Goal: Task Accomplishment & Management: Manage account settings

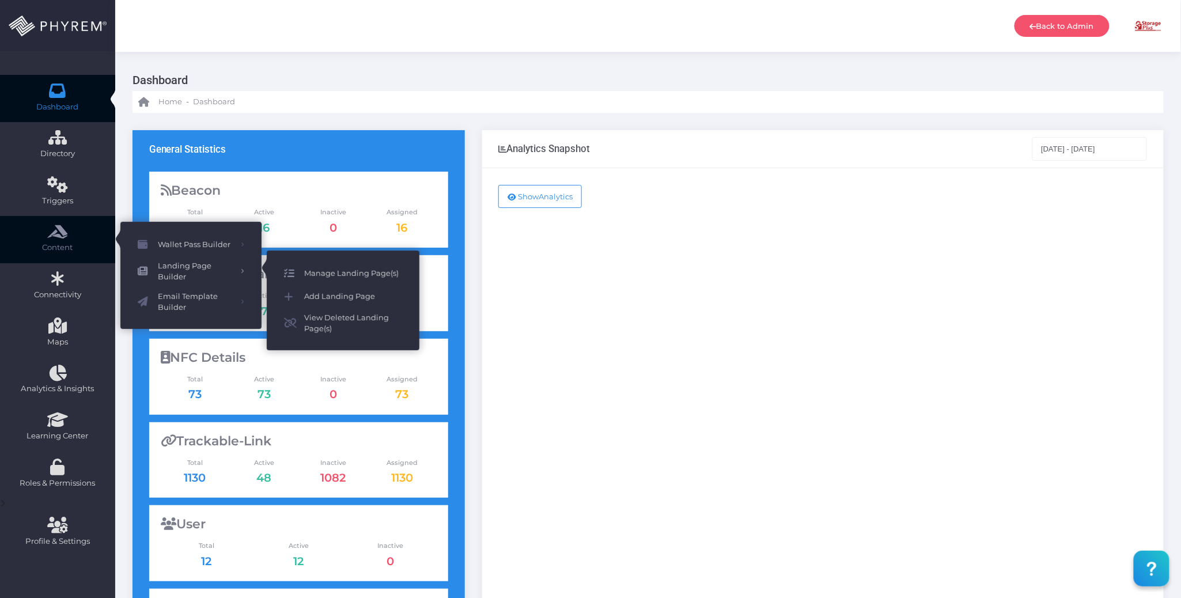
click at [345, 270] on span "Manage Landing Page(s)" at bounding box center [353, 273] width 98 height 15
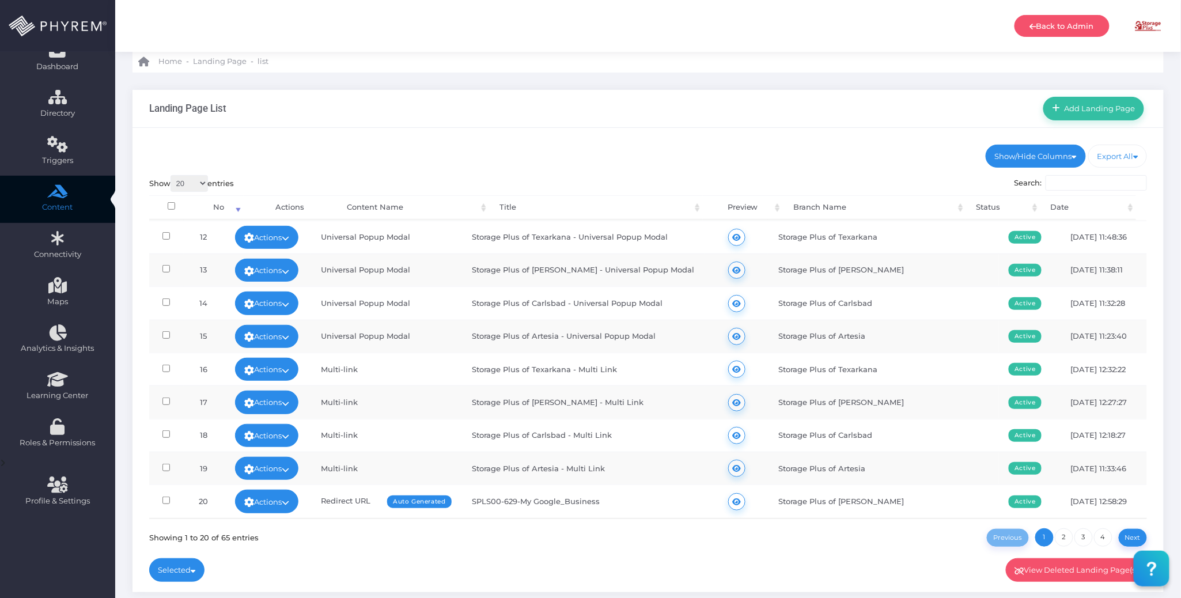
scroll to position [77, 0]
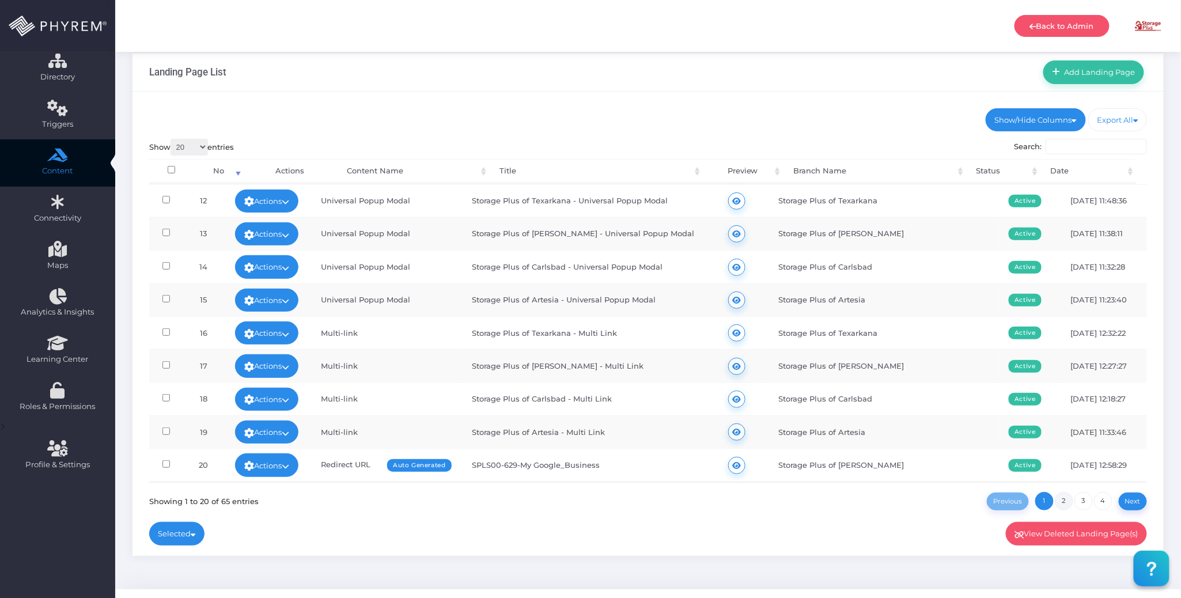
click at [1064, 499] on link "2" at bounding box center [1064, 501] width 18 height 18
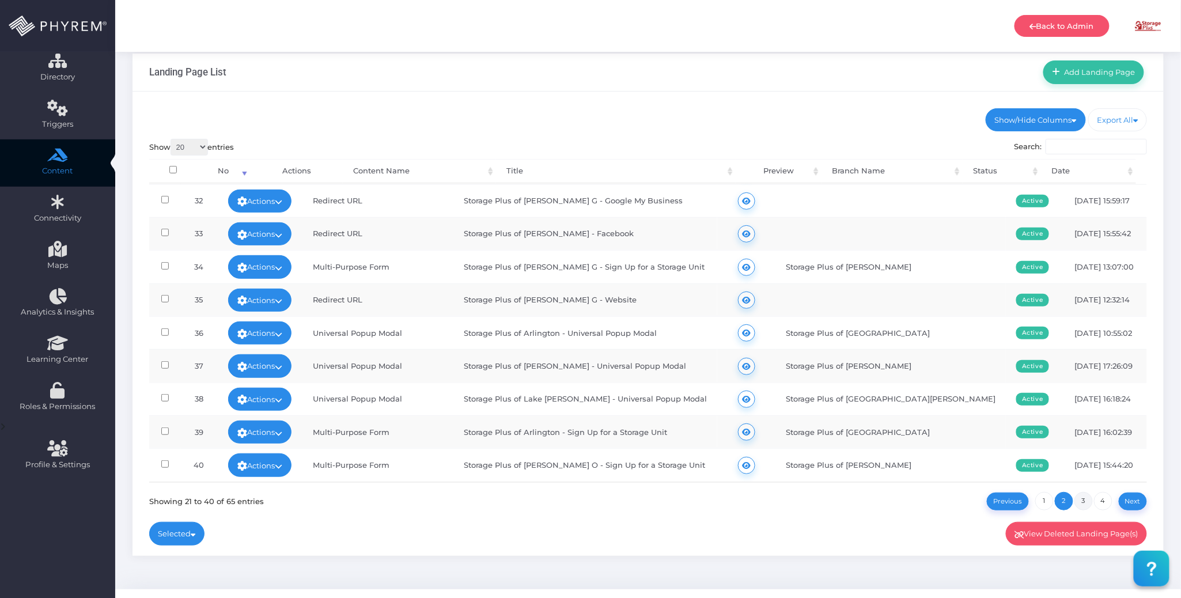
click at [1082, 503] on link "3" at bounding box center [1084, 501] width 18 height 18
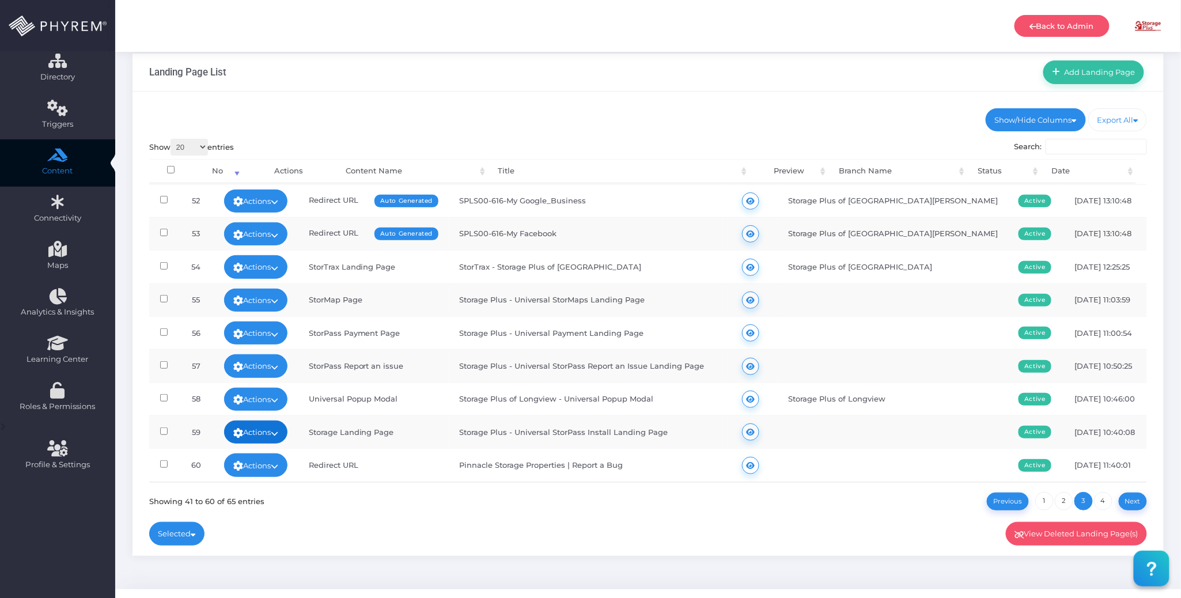
click at [288, 426] on link "Actions" at bounding box center [255, 432] width 63 height 23
click at [562, 504] on div "Show 20 100 300 500 1,000 entries Search: Processing... No Actions Content Name…" at bounding box center [648, 325] width 999 height 372
click at [278, 433] on icon at bounding box center [274, 433] width 7 height 0
click at [299, 342] on link "Edit" at bounding box center [287, 341] width 75 height 22
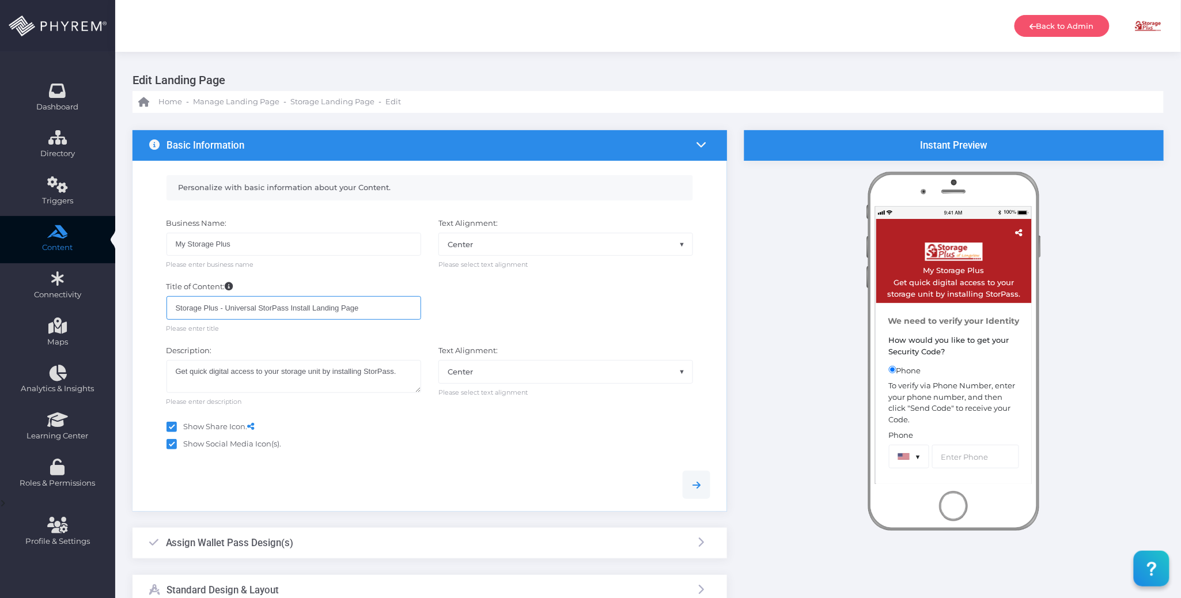
click at [176, 309] on input "Storage Plus - Universal StorPass Install Landing Page" at bounding box center [294, 307] width 255 height 23
type input "My Storage Plus - Universal StorPass Install Landing Page"
click at [551, 463] on div at bounding box center [430, 484] width 579 height 53
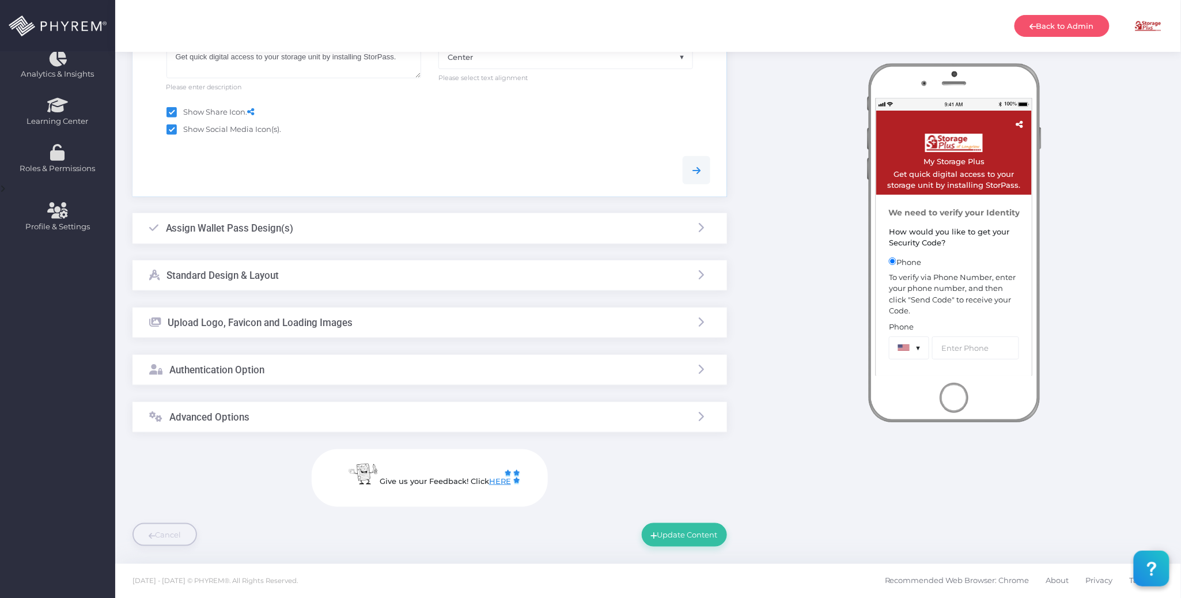
scroll to position [317, 0]
click at [503, 372] on div "Authentication Option" at bounding box center [430, 369] width 595 height 31
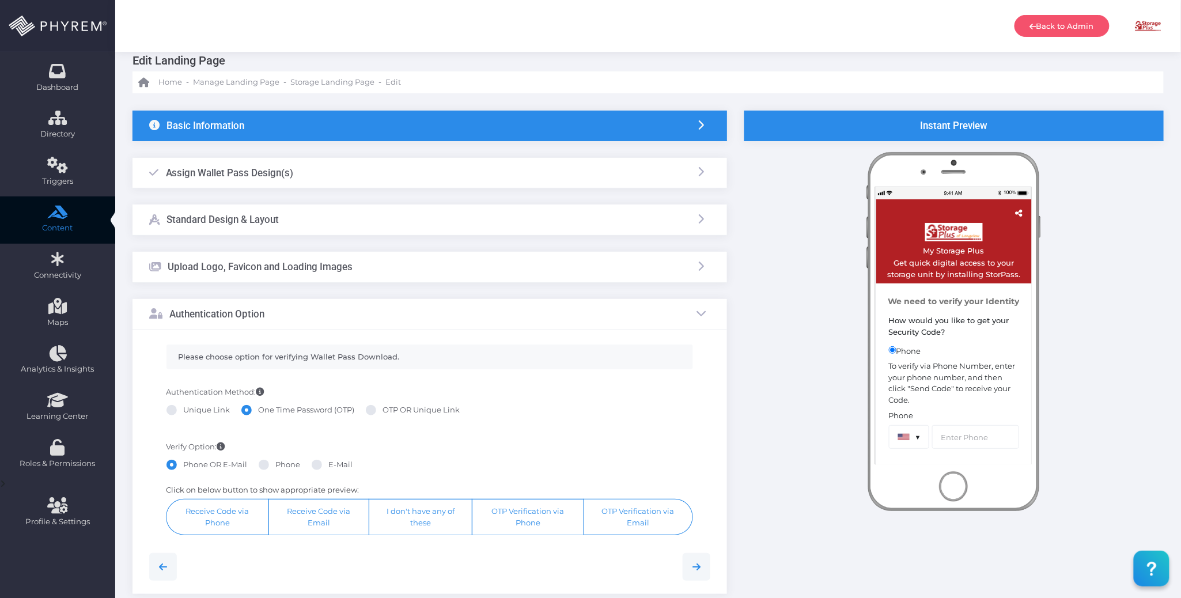
scroll to position [0, 0]
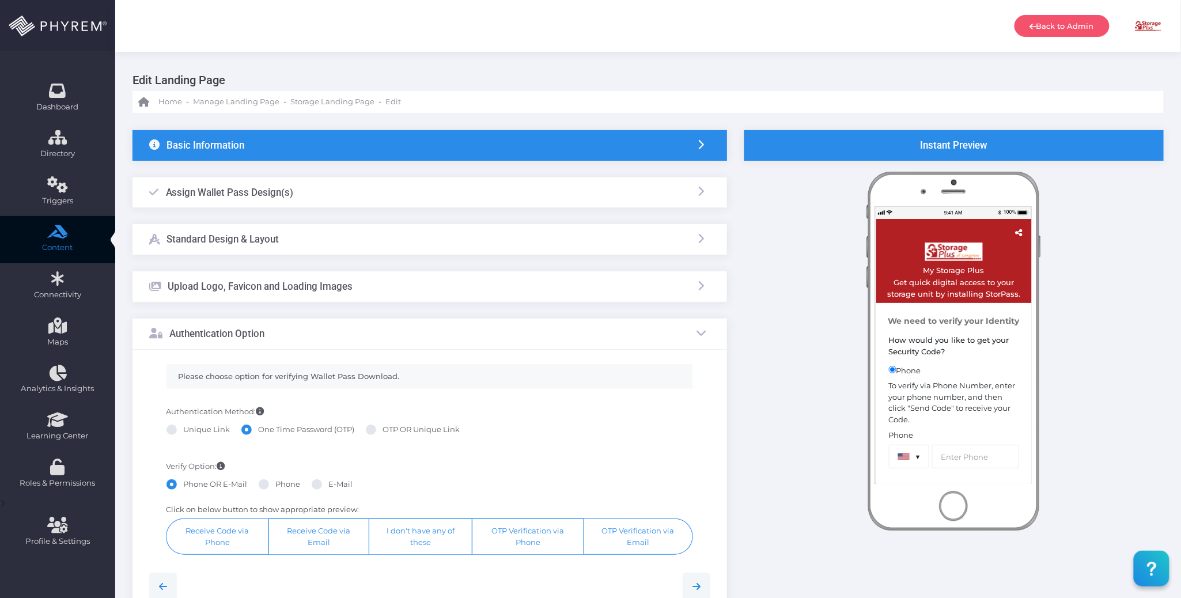
click at [427, 281] on div "Upload Logo, Favicon and Loading Images" at bounding box center [430, 286] width 595 height 31
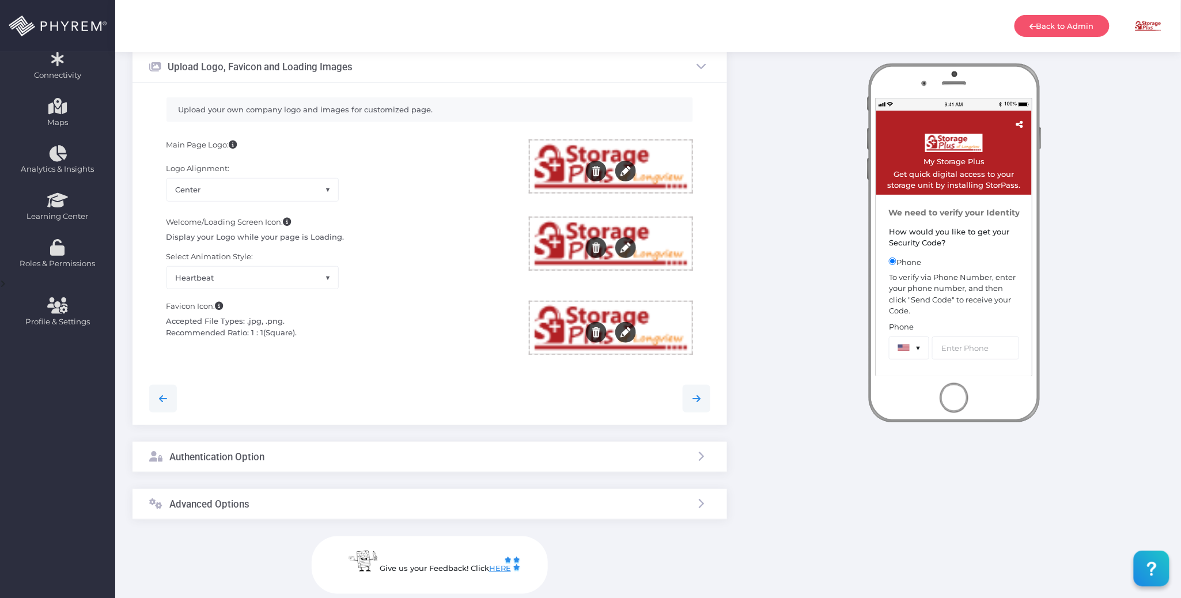
scroll to position [231, 0]
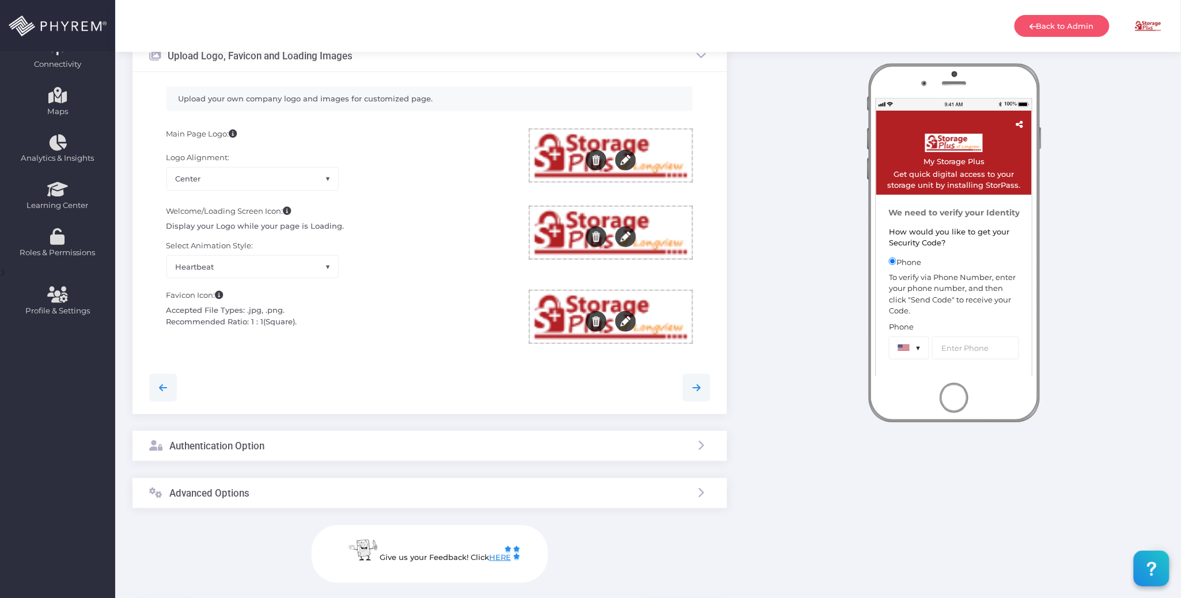
click at [655, 153] on div at bounding box center [611, 156] width 162 height 52
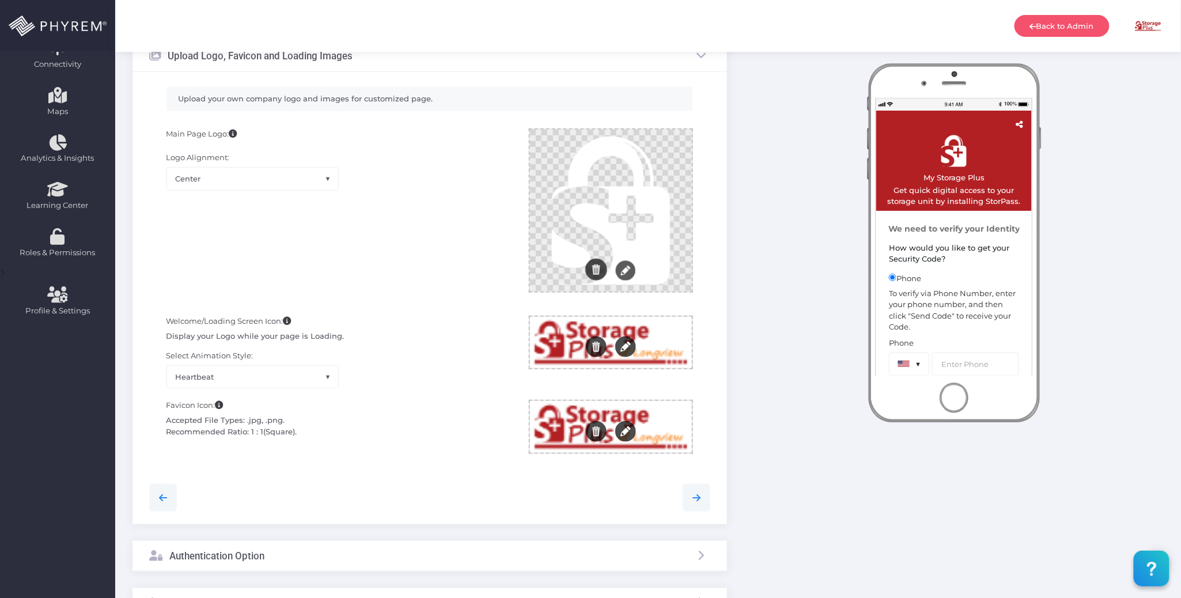
click at [652, 327] on div at bounding box center [611, 343] width 162 height 52
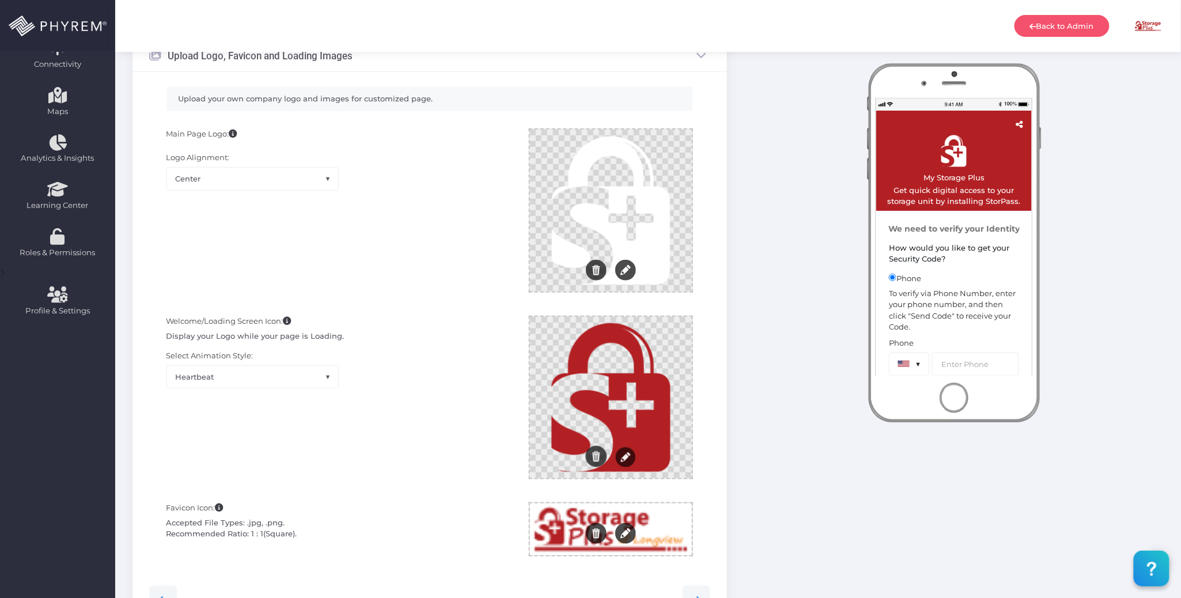
click at [672, 522] on div at bounding box center [611, 530] width 162 height 52
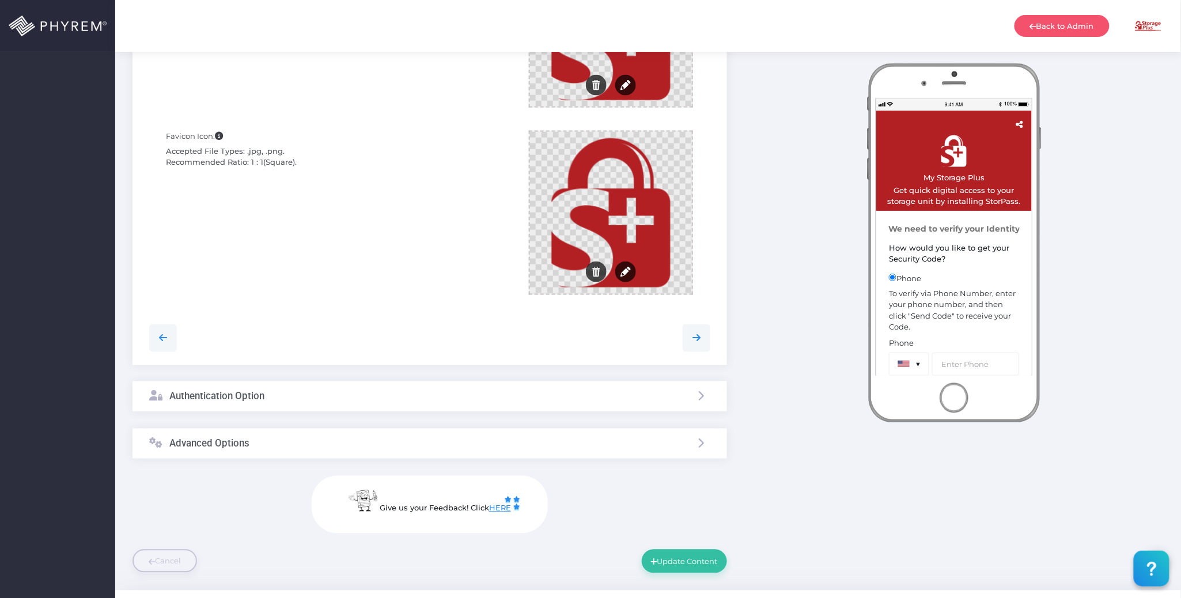
scroll to position [614, 0]
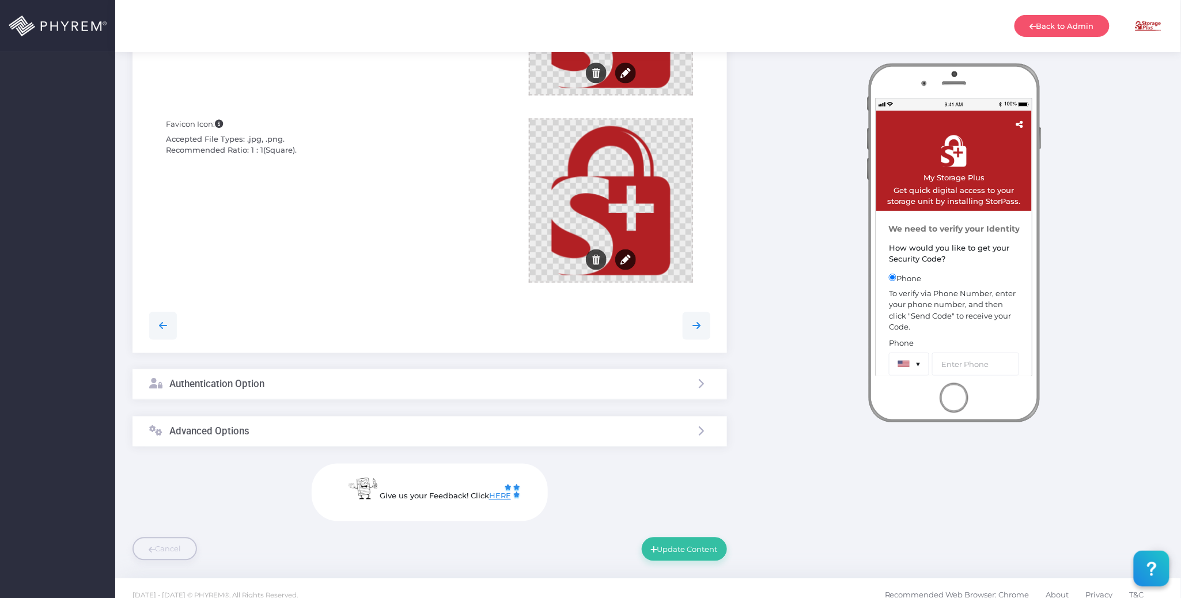
click at [356, 432] on div "Advanced Options" at bounding box center [430, 432] width 595 height 31
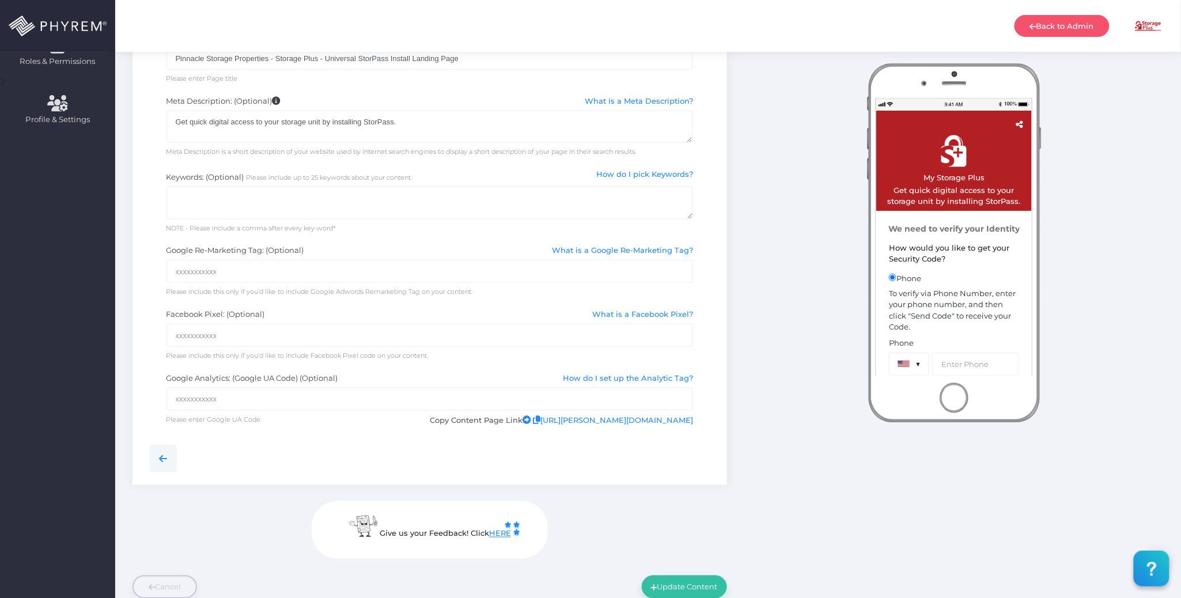
scroll to position [324, 0]
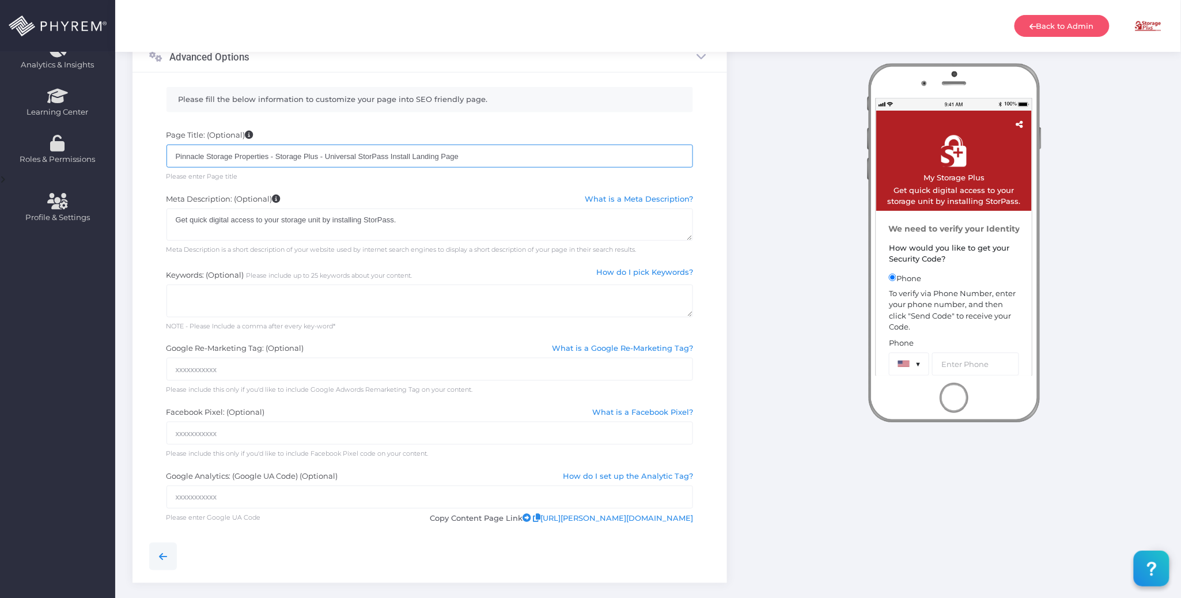
drag, startPoint x: 474, startPoint y: 157, endPoint x: 152, endPoint y: 161, distance: 321.6
click at [152, 161] on div "Page Title: (Optional) Pinnacle Storage Properties - Storage Plus - Universal S…" at bounding box center [430, 156] width 579 height 64
click at [356, 182] on div "Page Title: (Optional) Pinnacle Storage Properties - Storage Plus - Universal S…" at bounding box center [430, 156] width 544 height 52
drag, startPoint x: 476, startPoint y: 157, endPoint x: 154, endPoint y: 151, distance: 321.6
click at [154, 151] on div "Page Title: (Optional) Pinnacle Storage Properties - Storage Plus - Universal S…" at bounding box center [430, 156] width 579 height 64
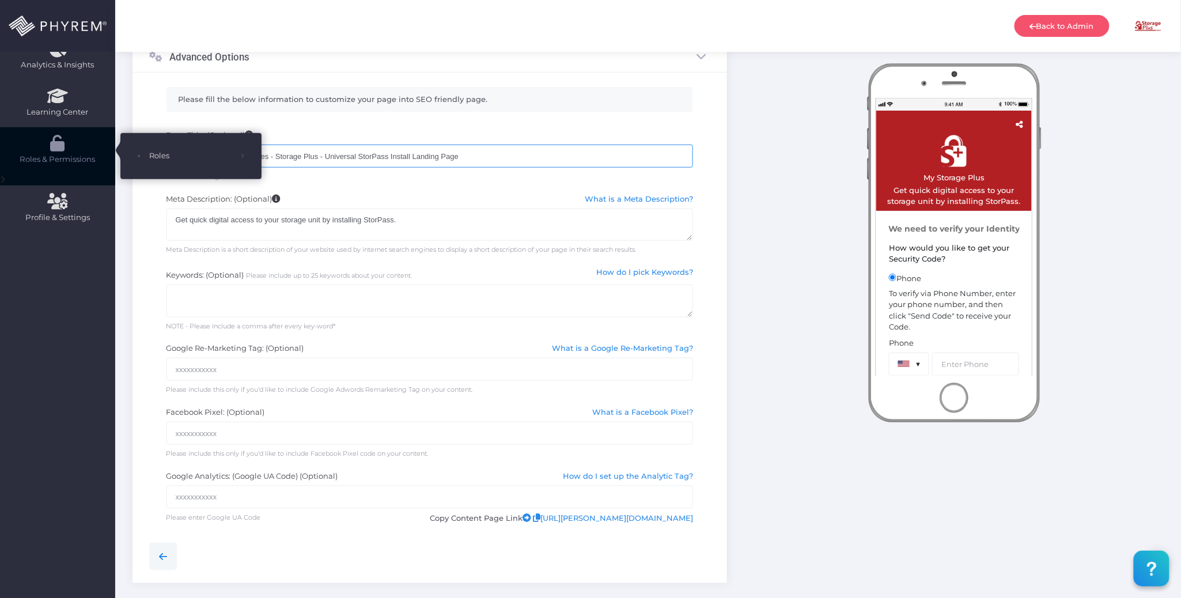
drag, startPoint x: 475, startPoint y: 156, endPoint x: 108, endPoint y: 157, distance: 366.5
click at [108, 157] on div "Dashboard Directory Directory User Manage User(s) Add User View Deleted User(s)…" at bounding box center [590, 212] width 1181 height 1073
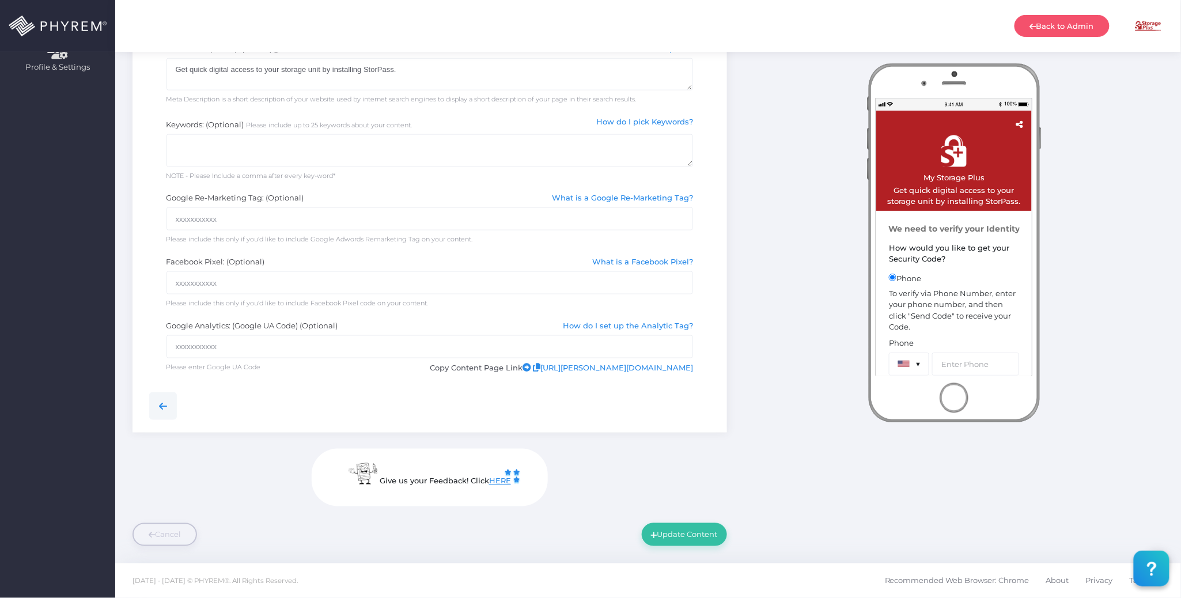
scroll to position [478, 0]
type input "My Storage Plus"
click at [674, 533] on button "Update Content" at bounding box center [684, 534] width 85 height 23
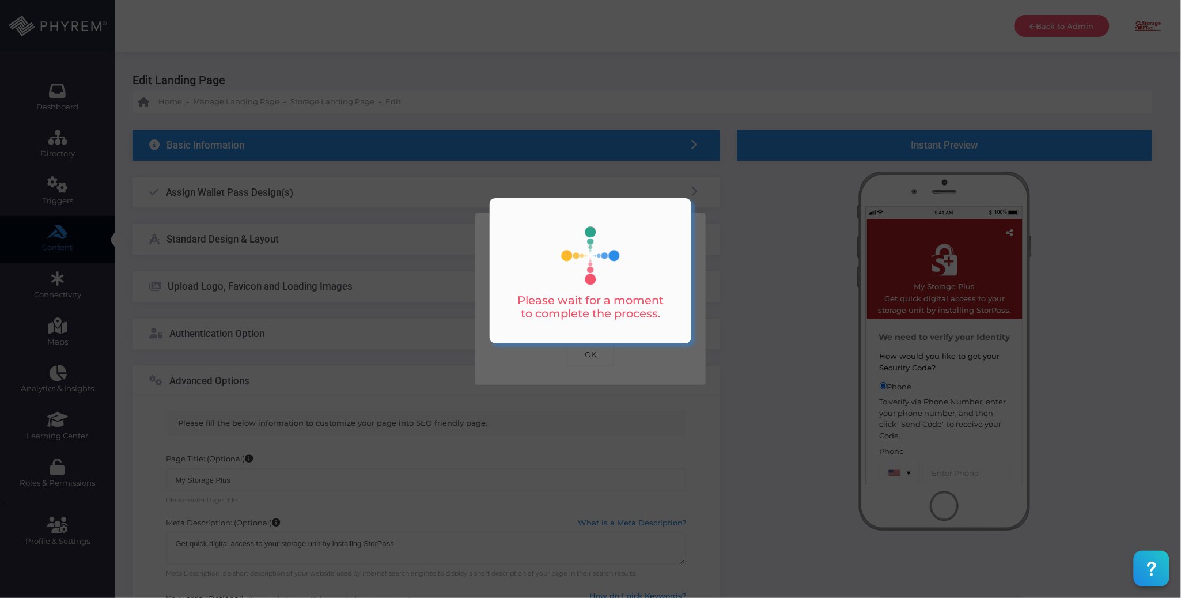
scroll to position [0, 0]
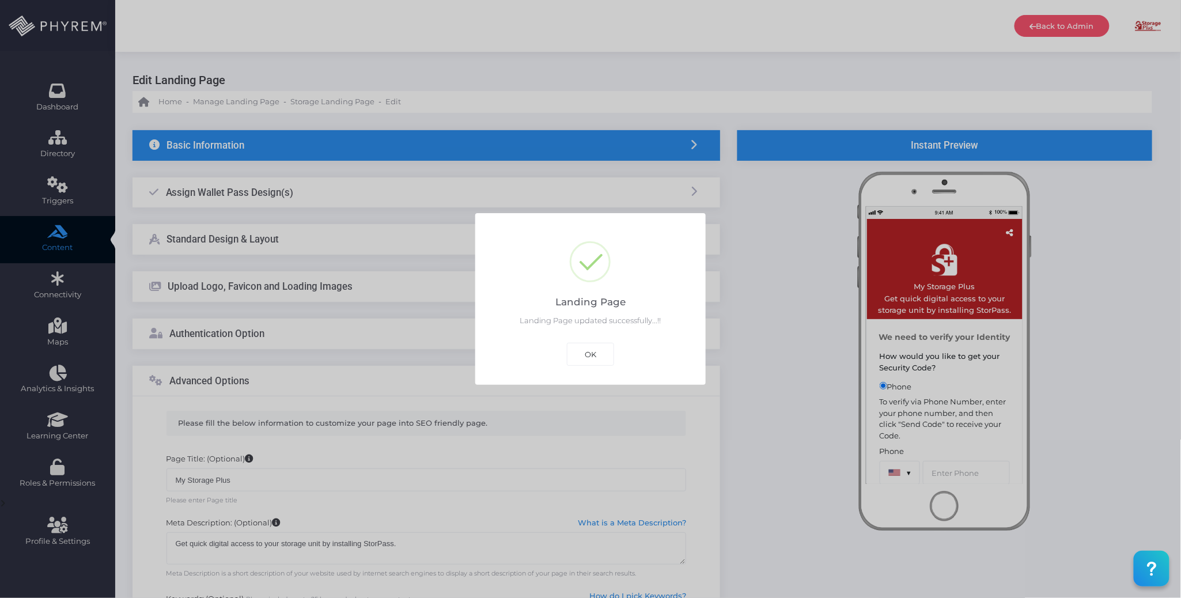
click at [589, 349] on button "OK" at bounding box center [590, 354] width 47 height 23
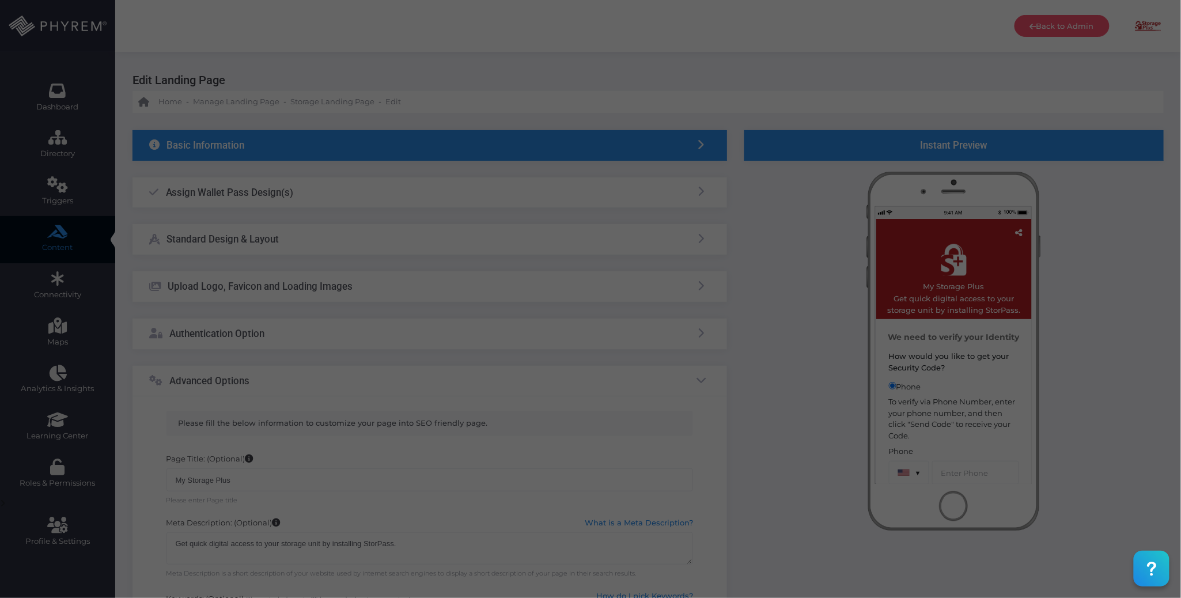
scroll to position [478, 0]
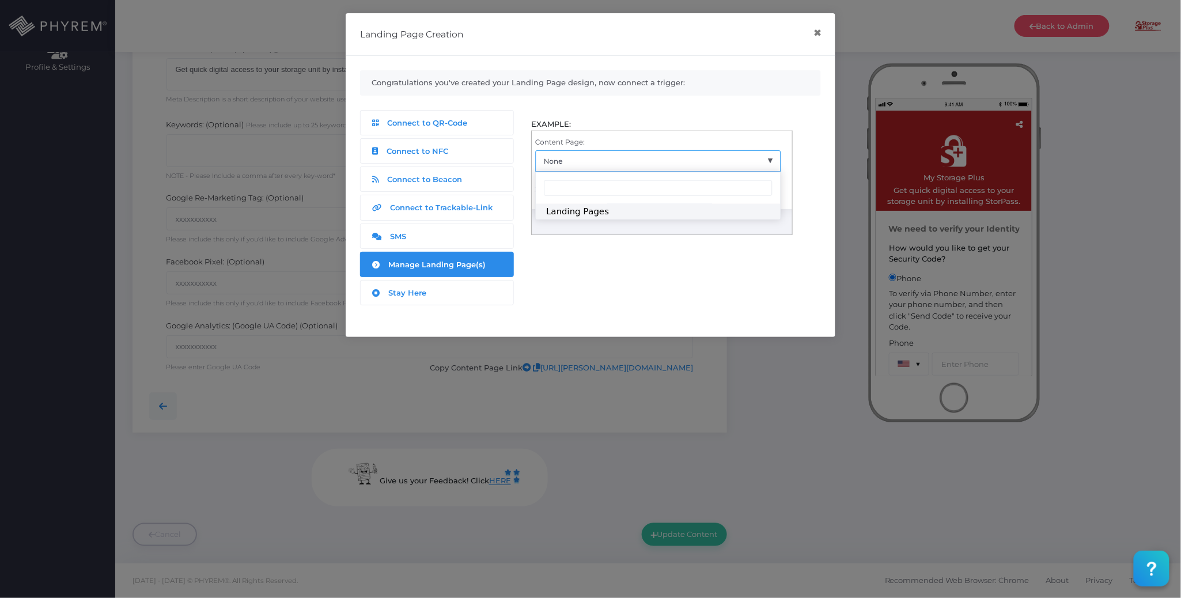
click at [462, 269] on span "Manage Landing Page(s)" at bounding box center [437, 264] width 97 height 9
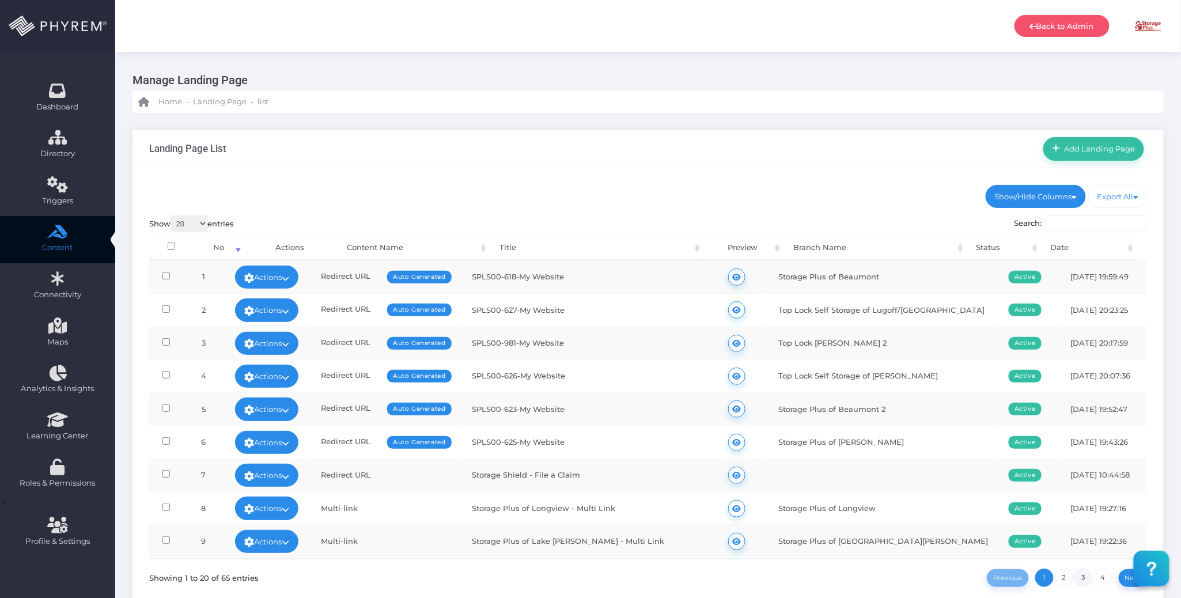
click at [1086, 577] on link "3" at bounding box center [1084, 578] width 18 height 18
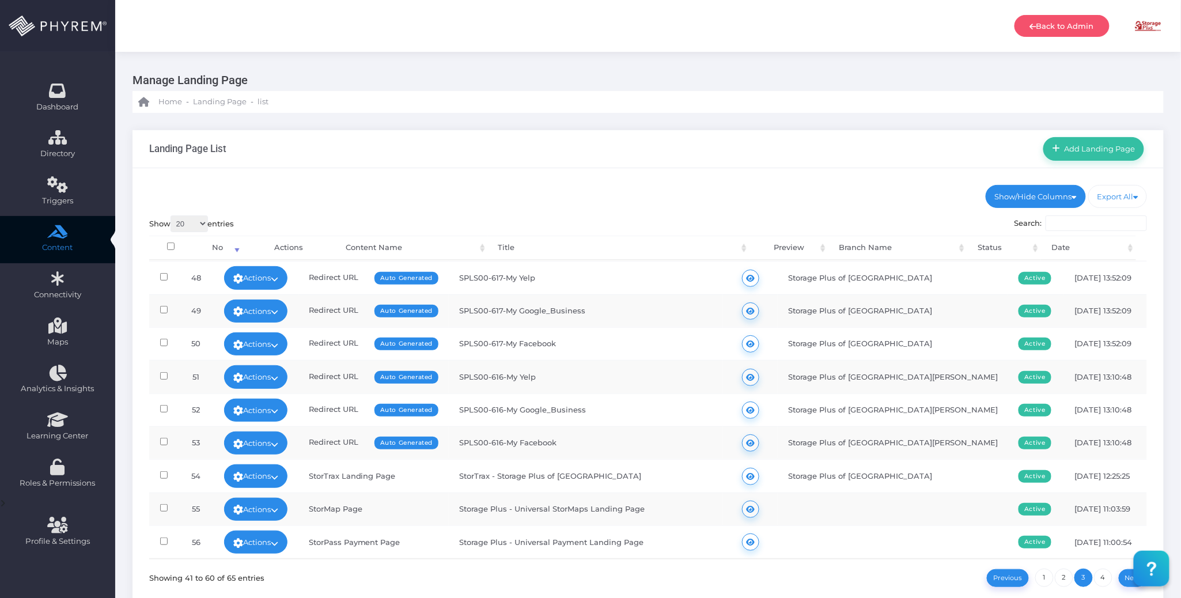
scroll to position [373, 0]
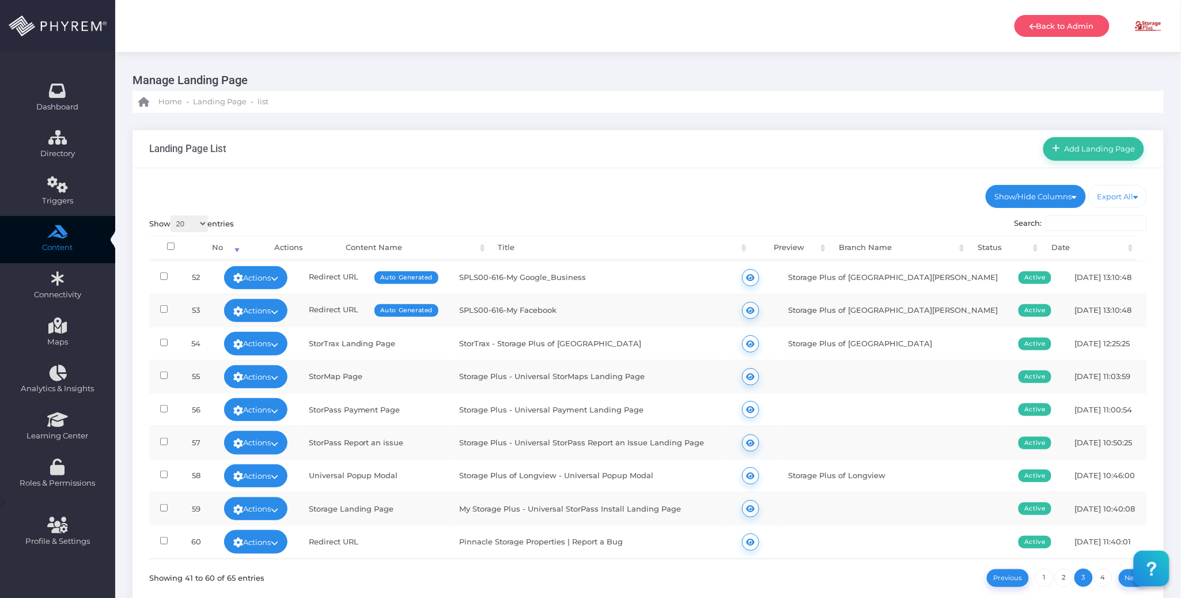
click at [541, 519] on td "My Storage Plus - Universal StorPass Install Landing Page" at bounding box center [586, 508] width 274 height 33
click at [278, 510] on icon at bounding box center [274, 510] width 7 height 0
click at [303, 418] on link "Edit" at bounding box center [287, 418] width 75 height 22
click at [278, 510] on icon at bounding box center [274, 510] width 7 height 0
click at [284, 418] on link "Edit" at bounding box center [287, 418] width 75 height 22
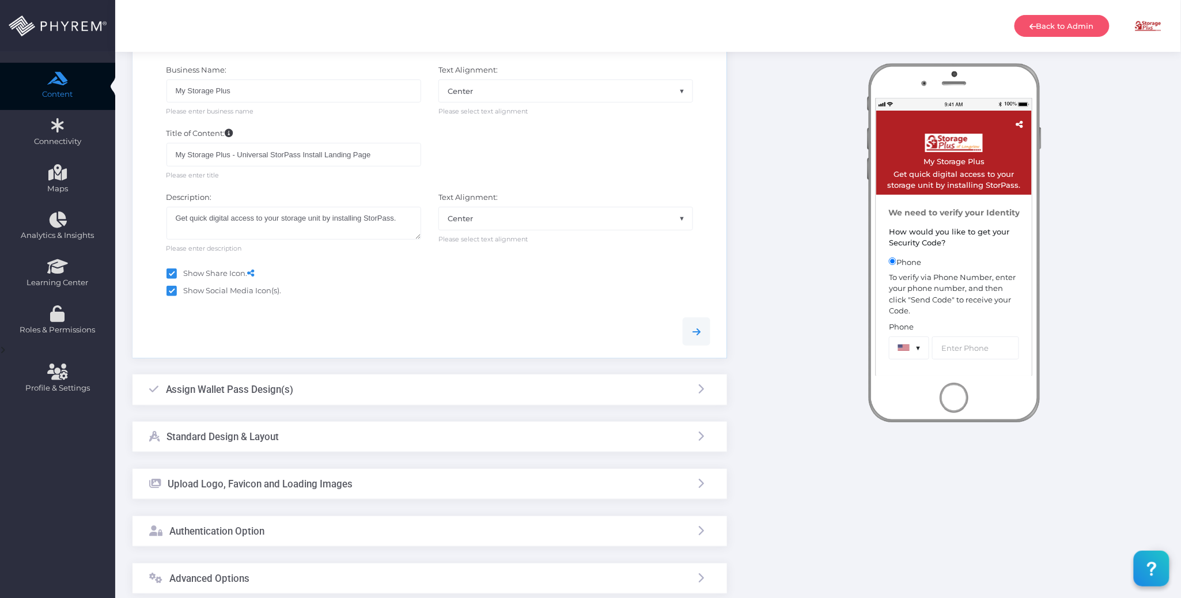
scroll to position [231, 0]
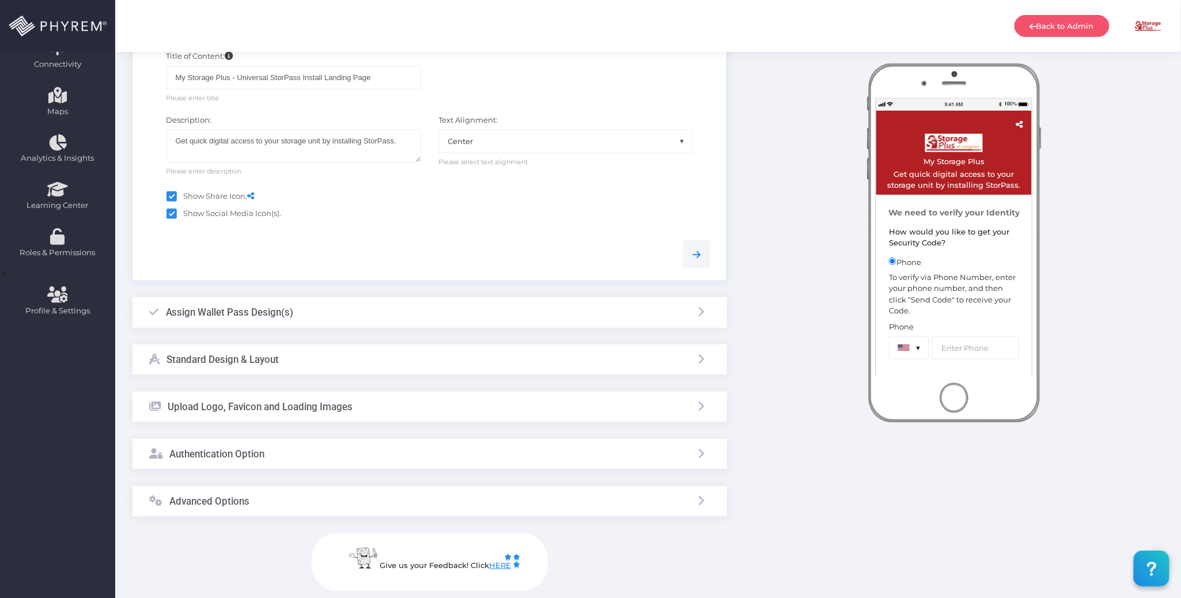
click at [500, 418] on div "Upload Logo, Favicon and Loading Images" at bounding box center [430, 407] width 595 height 31
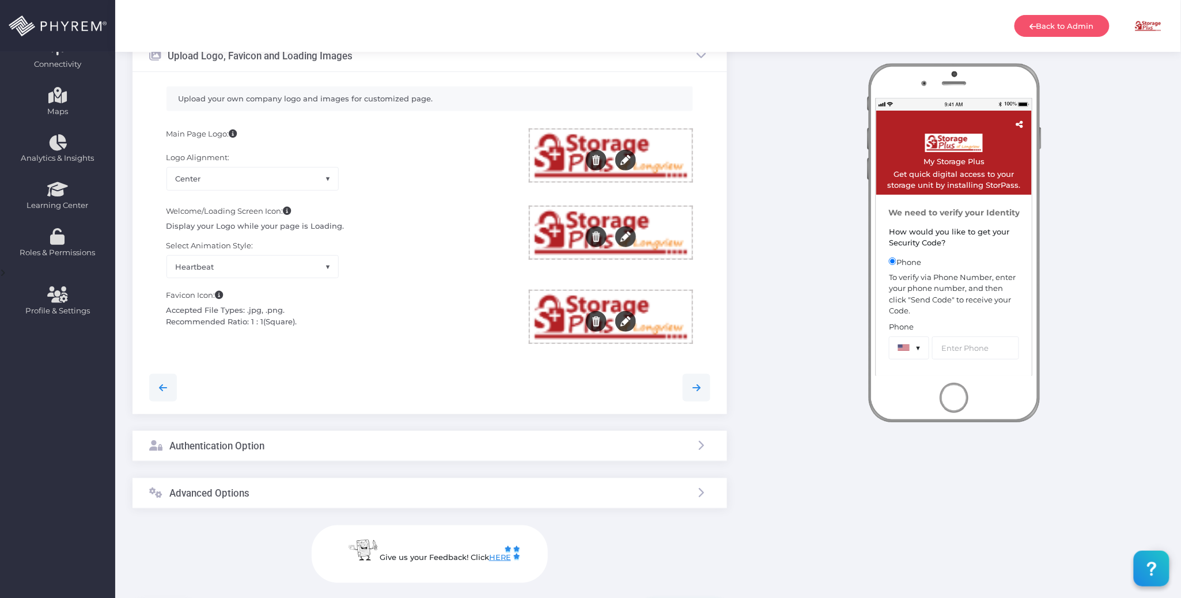
click at [670, 150] on div at bounding box center [611, 156] width 162 height 52
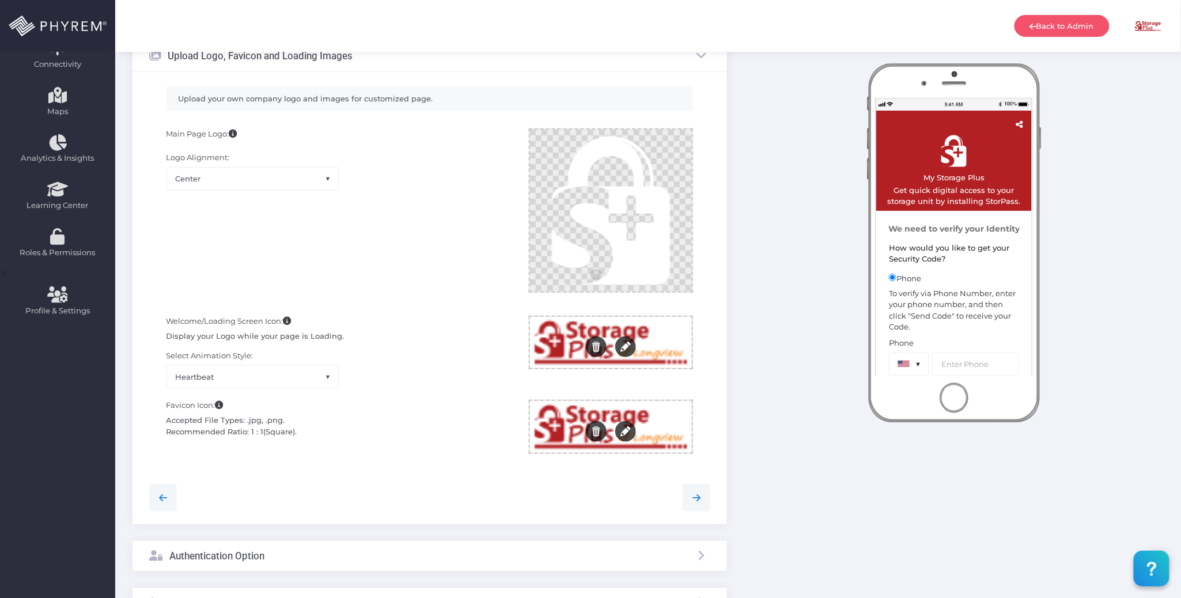
click at [664, 338] on div at bounding box center [611, 343] width 162 height 52
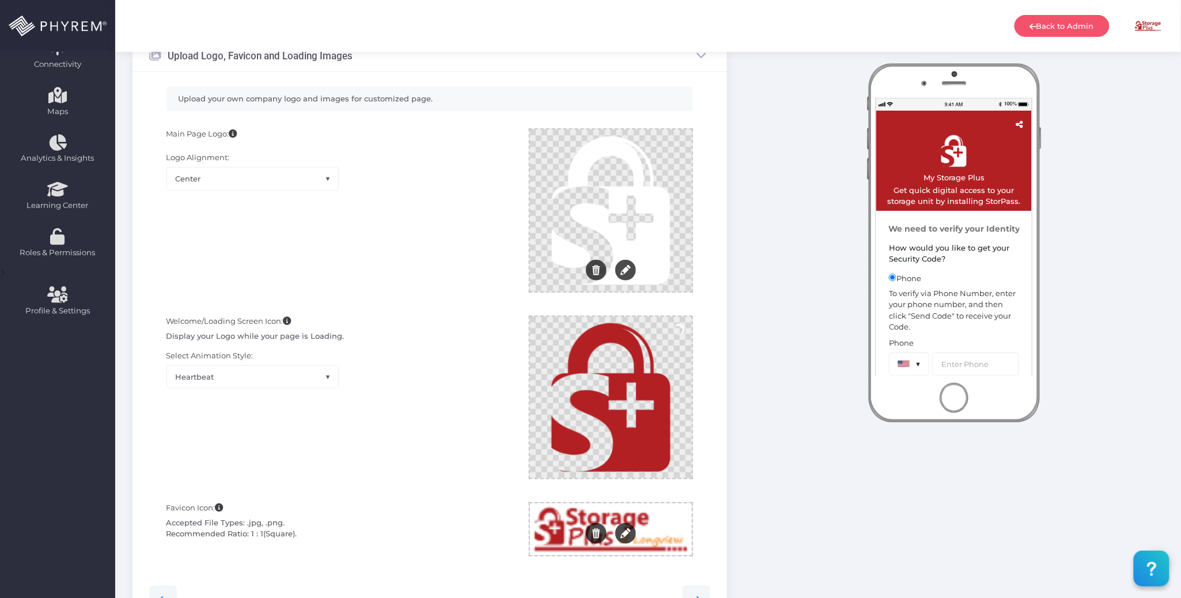
click at [652, 524] on div at bounding box center [611, 530] width 162 height 52
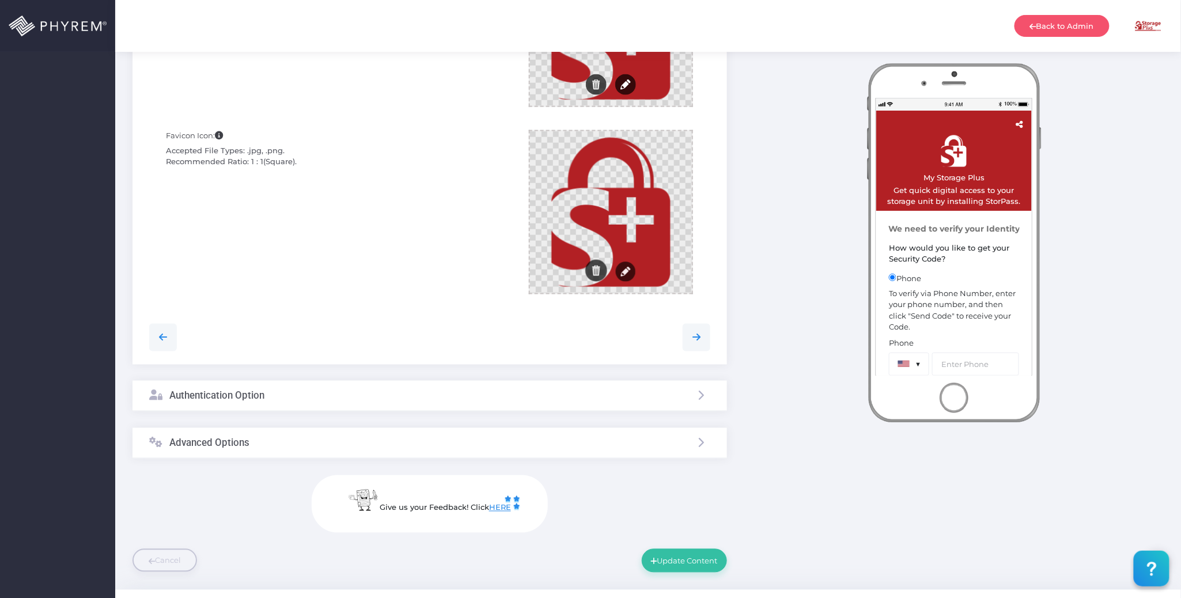
scroll to position [630, 0]
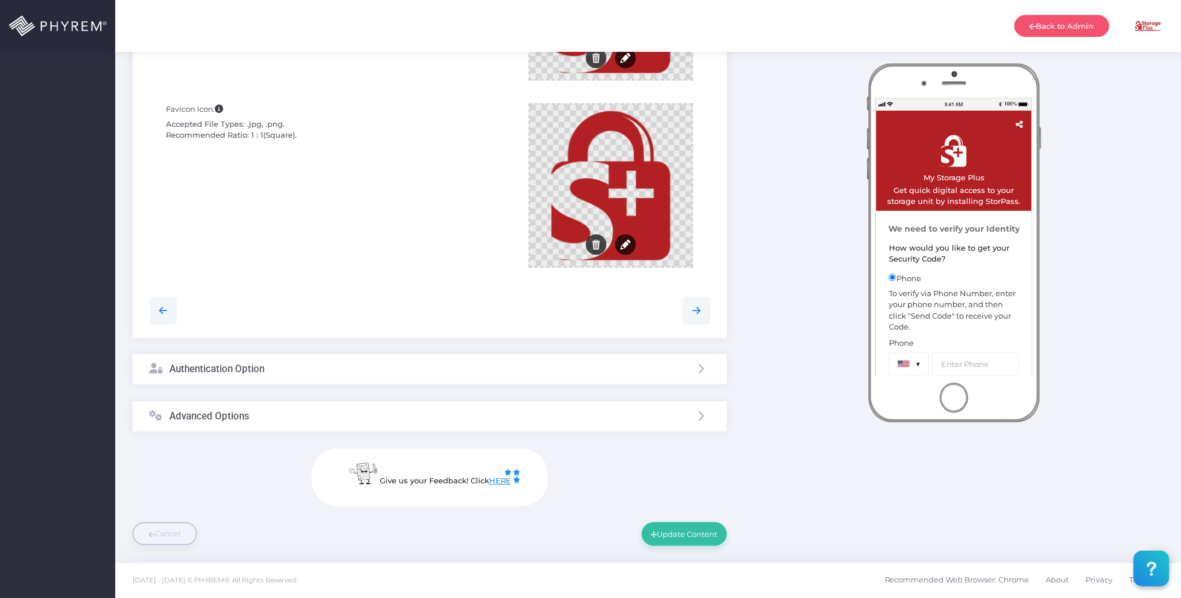
click at [423, 418] on div "Advanced Options" at bounding box center [430, 417] width 595 height 31
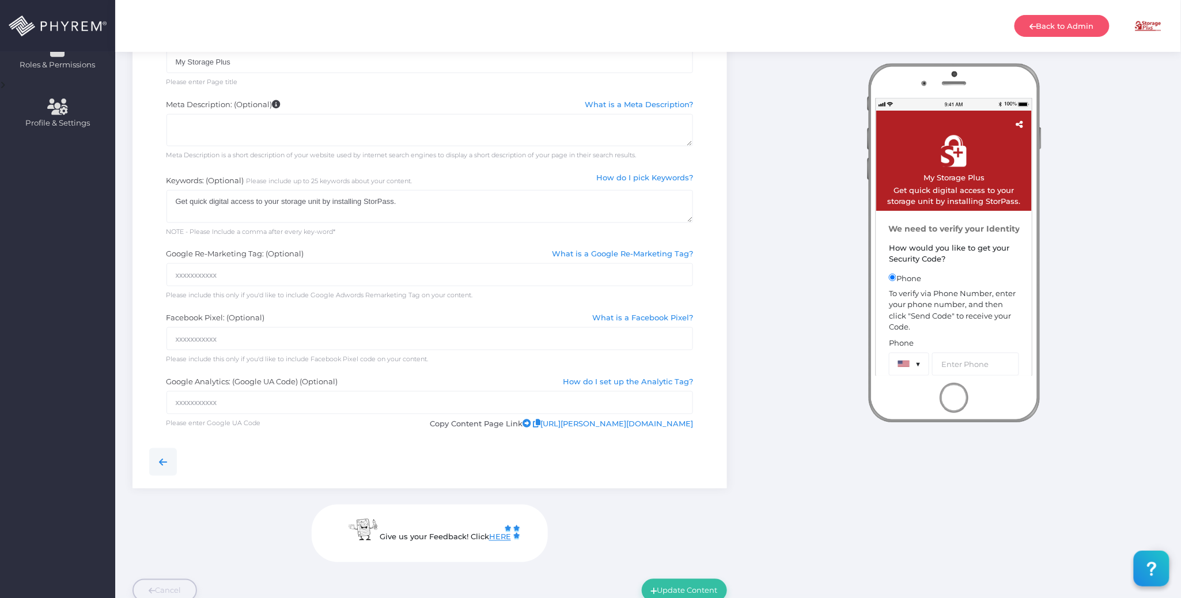
scroll to position [171, 0]
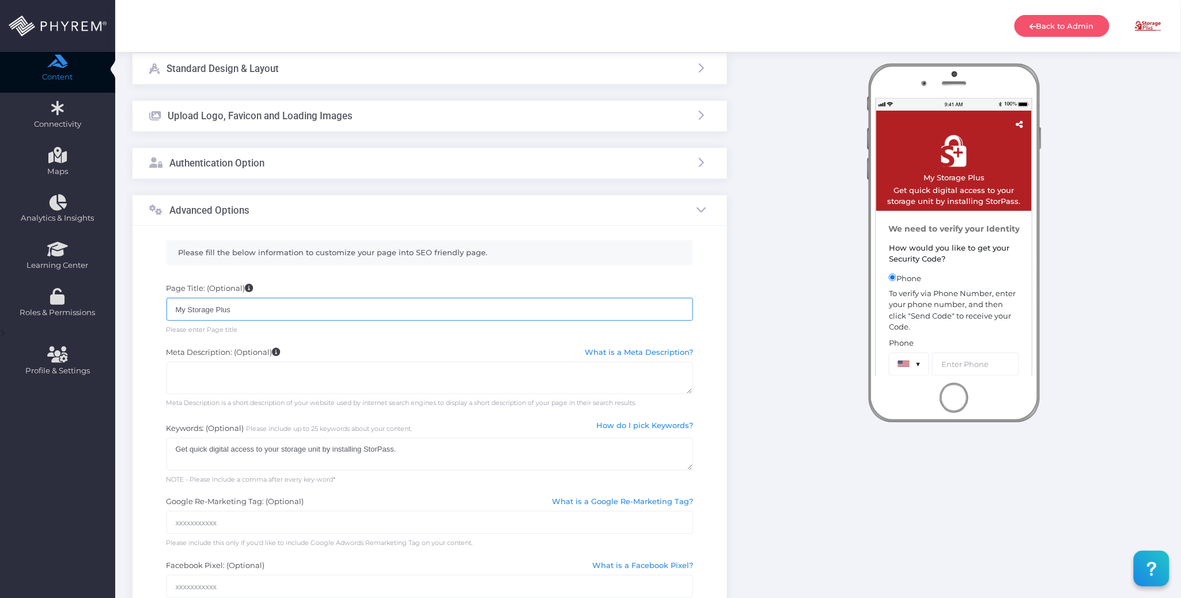
click at [274, 312] on input "My Storage Plus" at bounding box center [430, 309] width 527 height 23
drag, startPoint x: 274, startPoint y: 312, endPoint x: 143, endPoint y: 304, distance: 131.6
click at [143, 304] on div "Page Title: (Optional) My Storage Plus Please enter Page title" at bounding box center [430, 309] width 579 height 64
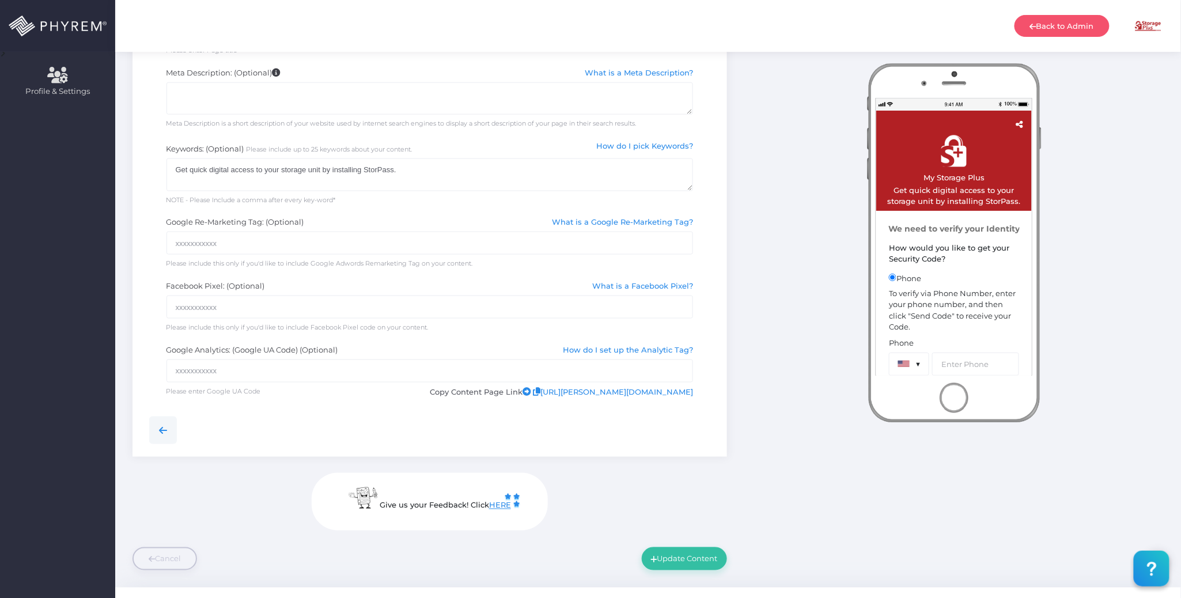
scroll to position [478, 0]
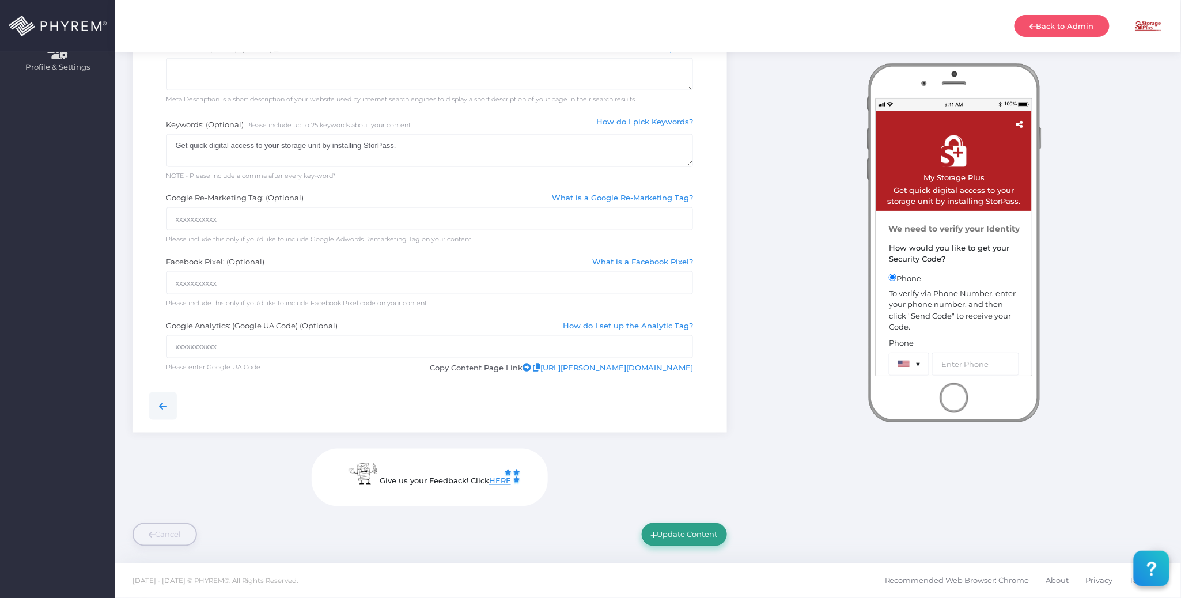
type input "Test"
click at [698, 538] on button "Update Content" at bounding box center [684, 534] width 85 height 23
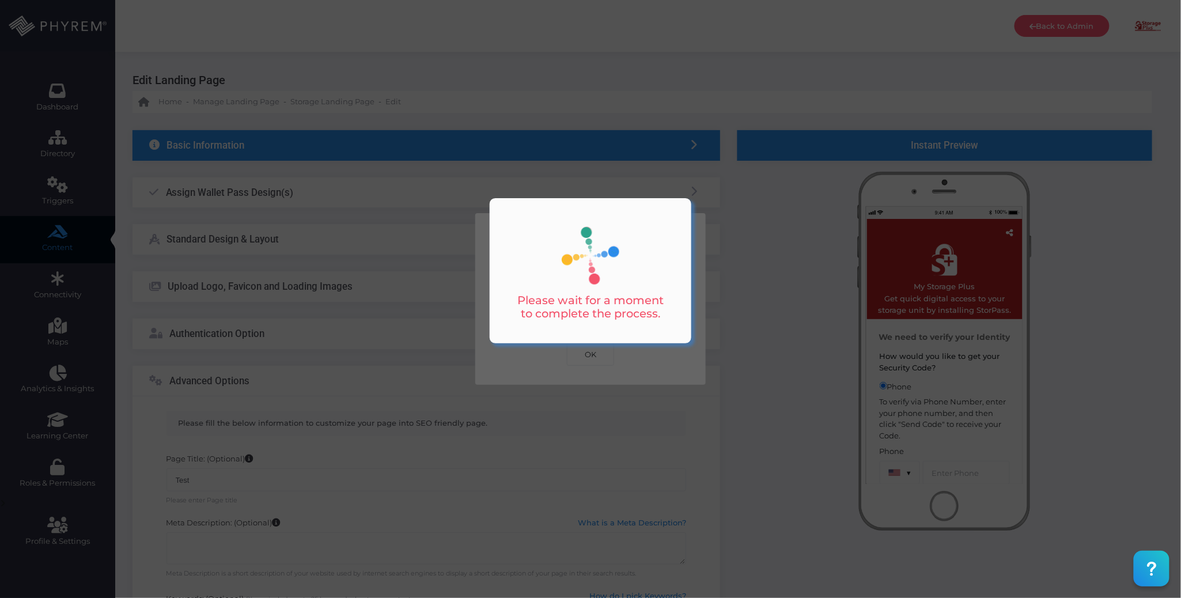
scroll to position [0, 0]
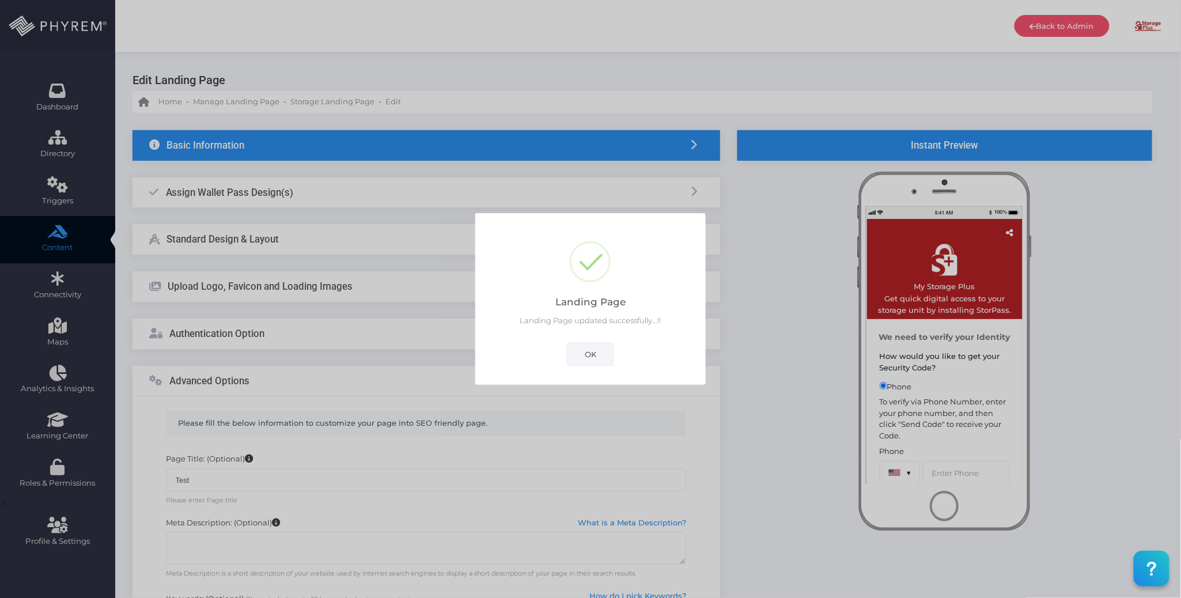
click at [596, 346] on button "OK" at bounding box center [590, 354] width 47 height 23
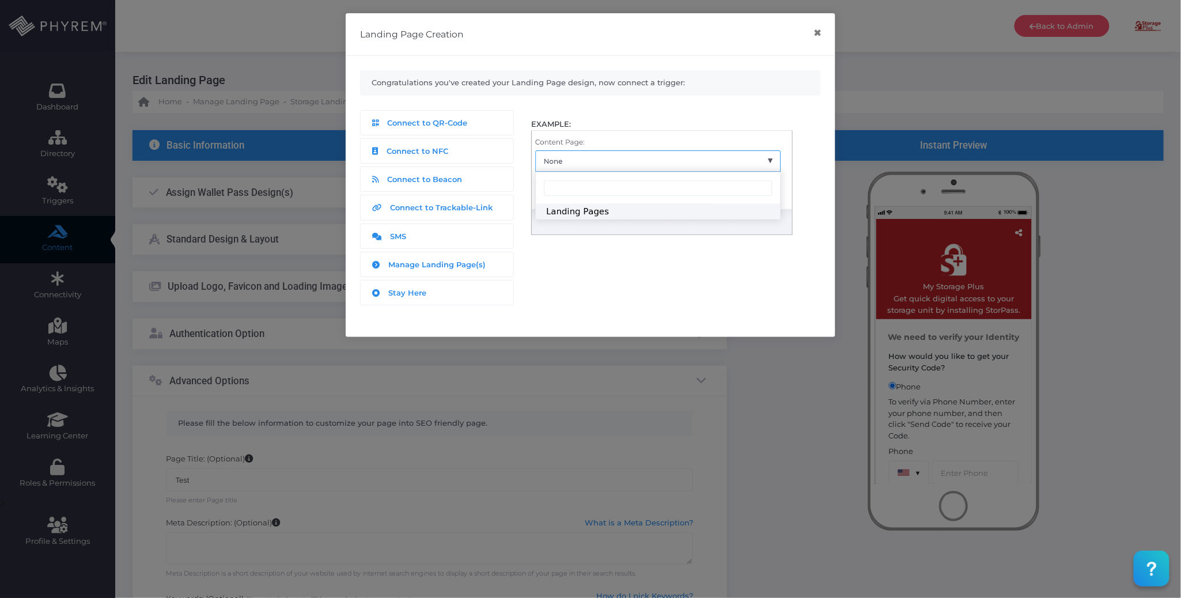
scroll to position [478, 0]
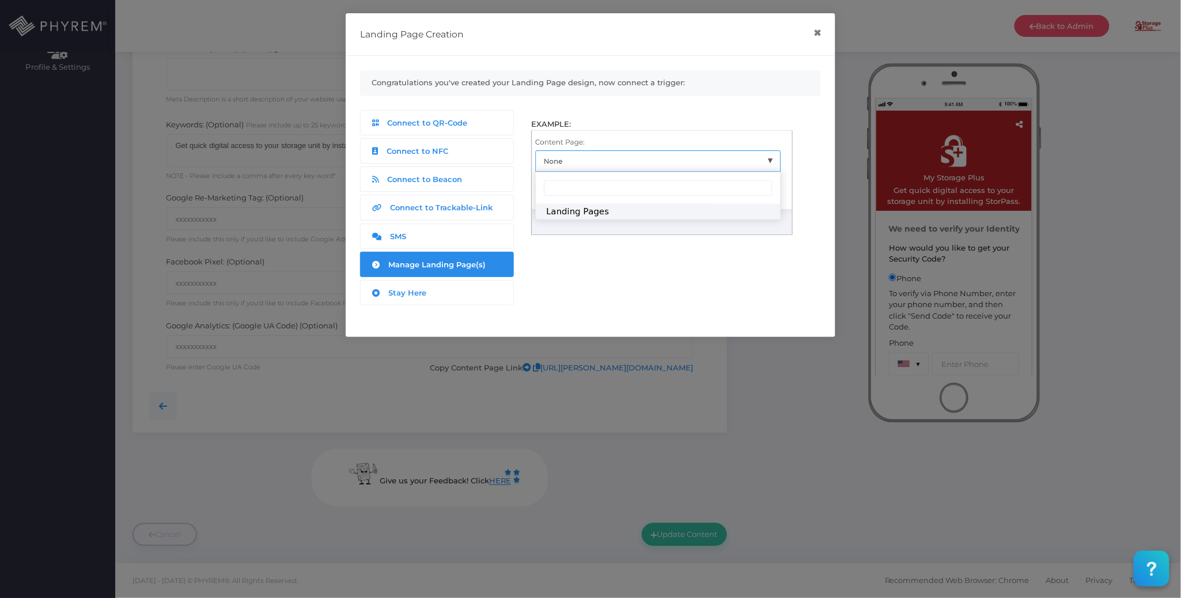
click at [473, 269] on span "Manage Landing Page(s)" at bounding box center [437, 264] width 97 height 9
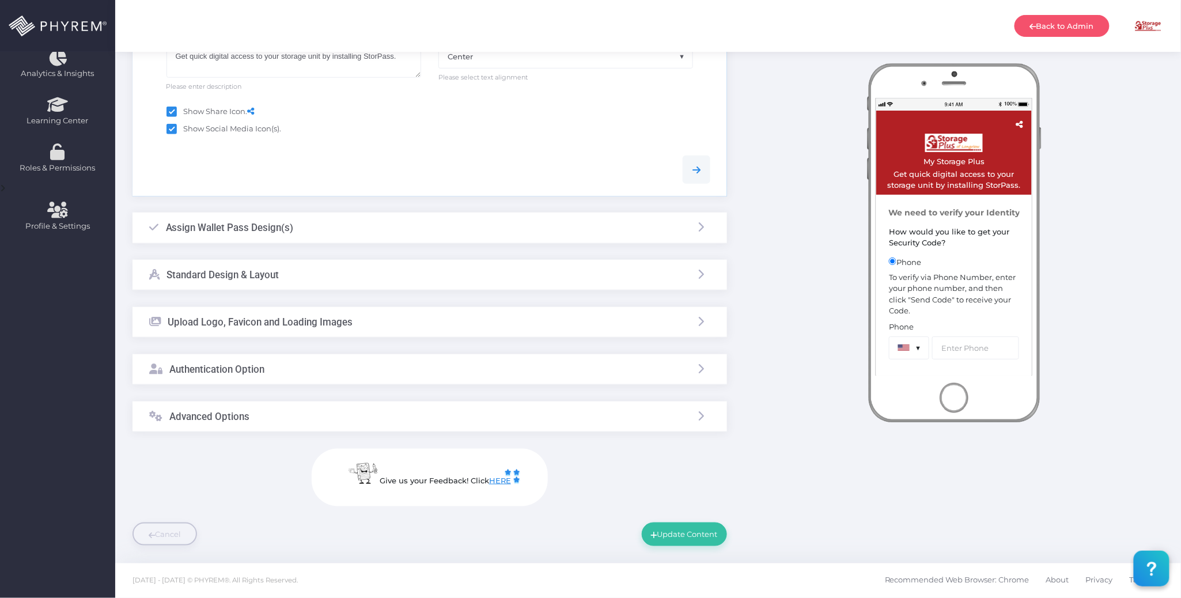
scroll to position [317, 0]
click at [383, 321] on div "Upload Logo, Favicon and Loading Images" at bounding box center [430, 322] width 595 height 31
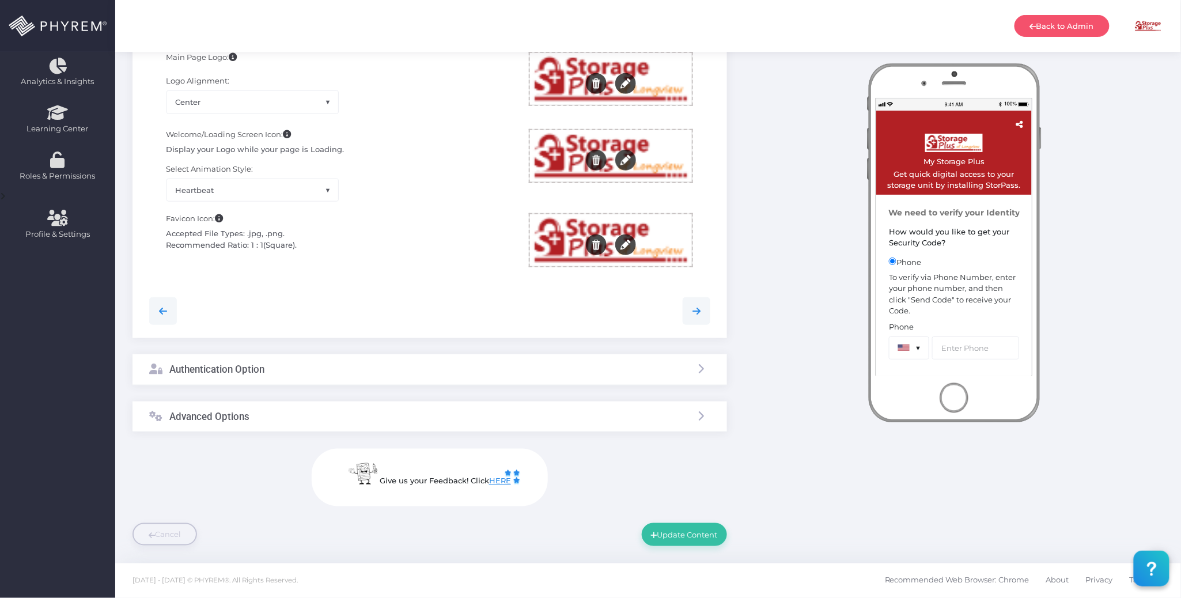
scroll to position [307, 0]
click at [667, 74] on div at bounding box center [611, 80] width 162 height 52
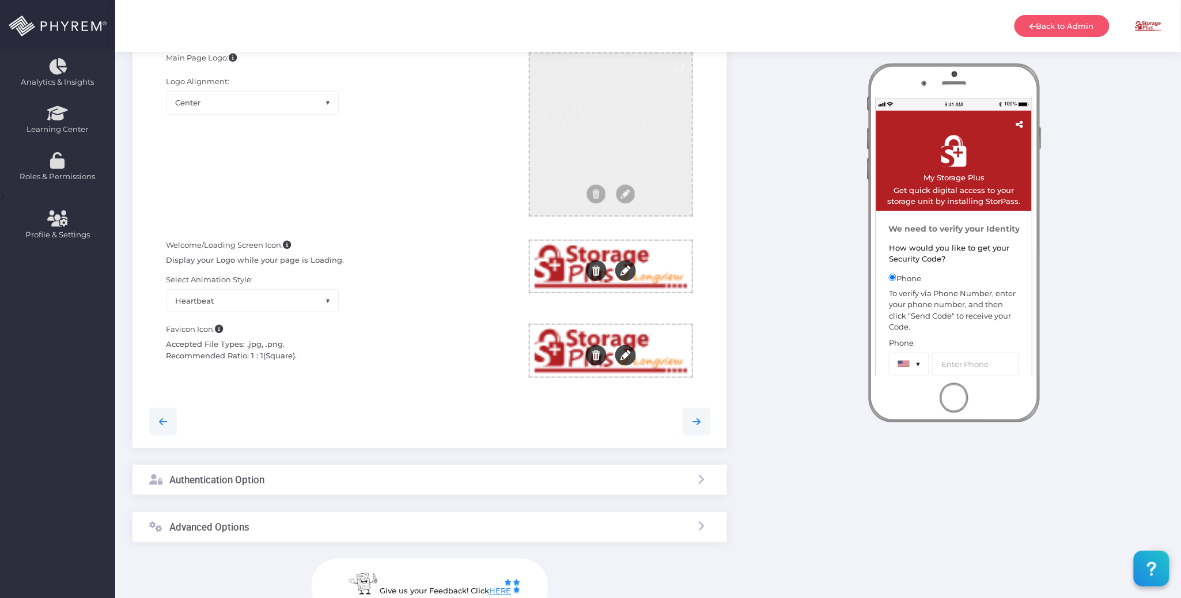
scroll to position [317, 0]
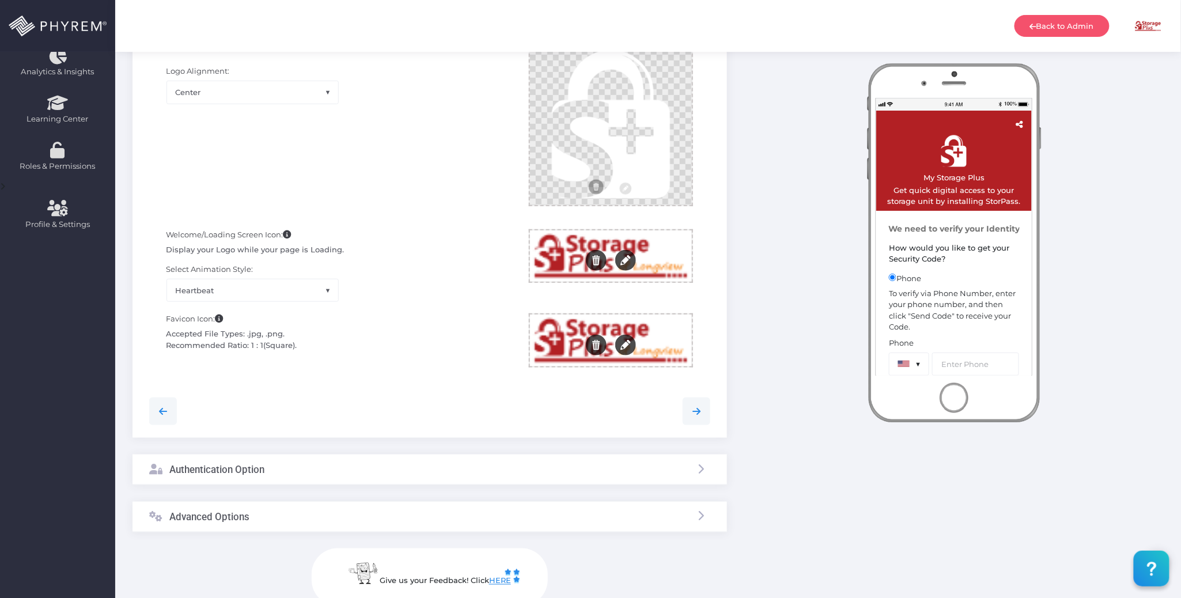
click at [667, 258] on div at bounding box center [611, 257] width 162 height 52
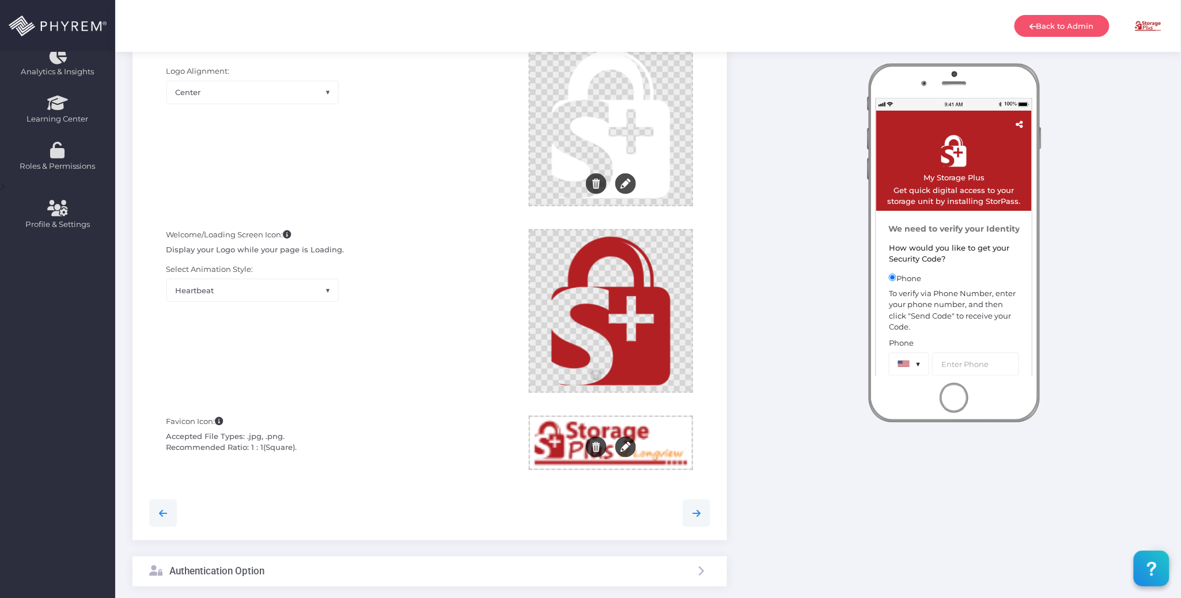
click at [667, 436] on div at bounding box center [611, 443] width 162 height 52
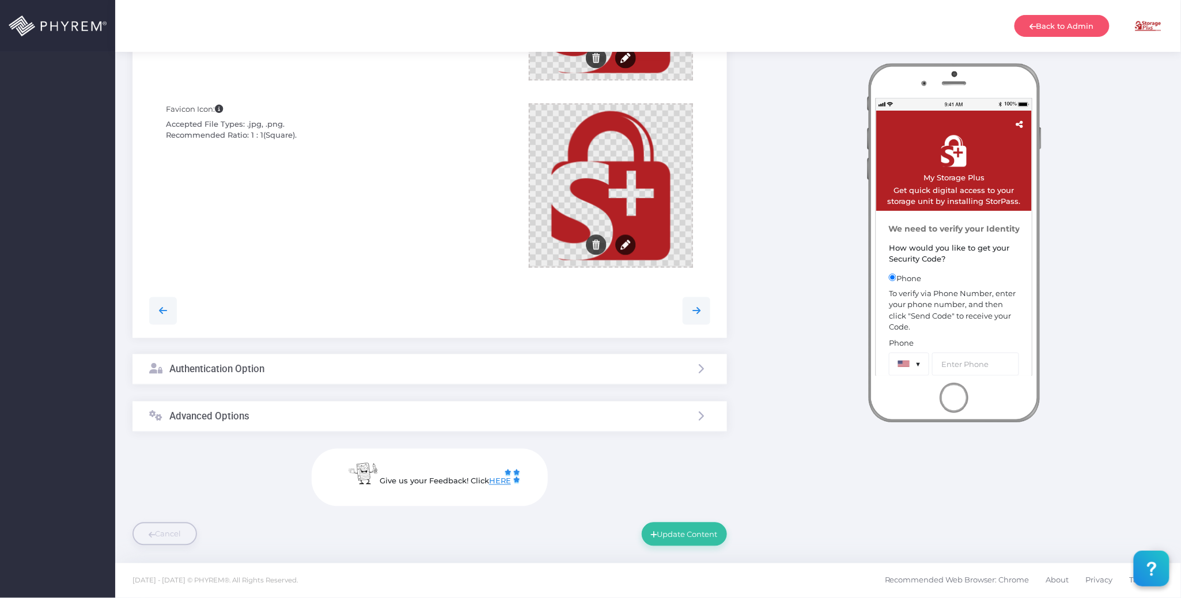
click at [432, 422] on div "Advanced Options" at bounding box center [430, 417] width 595 height 31
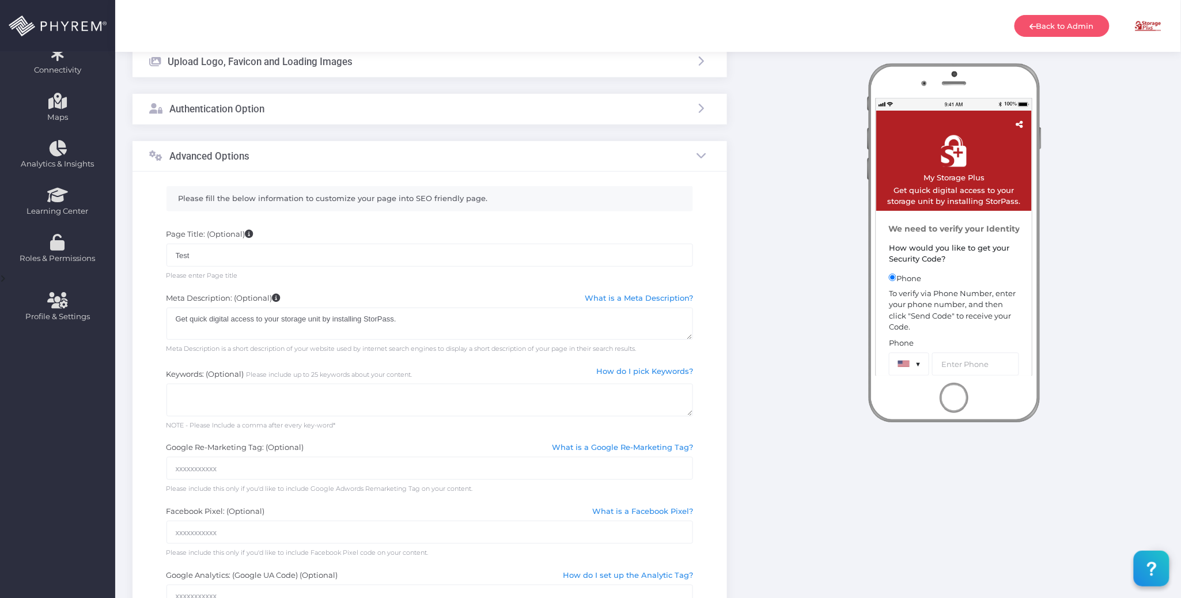
scroll to position [171, 0]
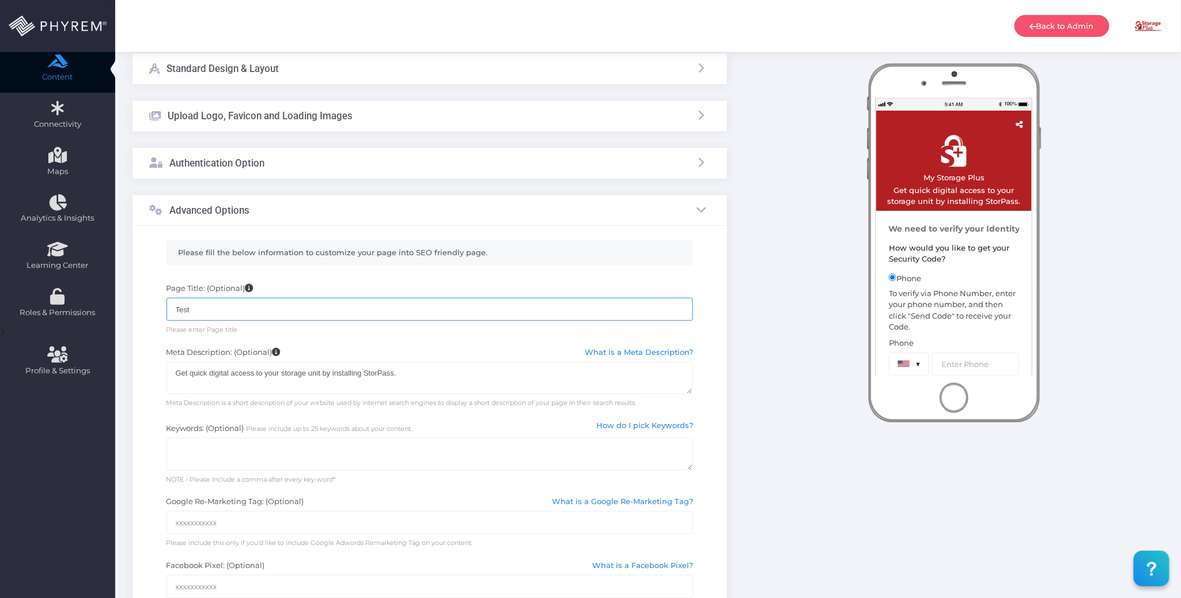
drag, startPoint x: 270, startPoint y: 312, endPoint x: 154, endPoint y: 293, distance: 116.8
click at [120, 301] on div "Basic Information Personalize with basic information about your Content. Busine…" at bounding box center [648, 405] width 1066 height 926
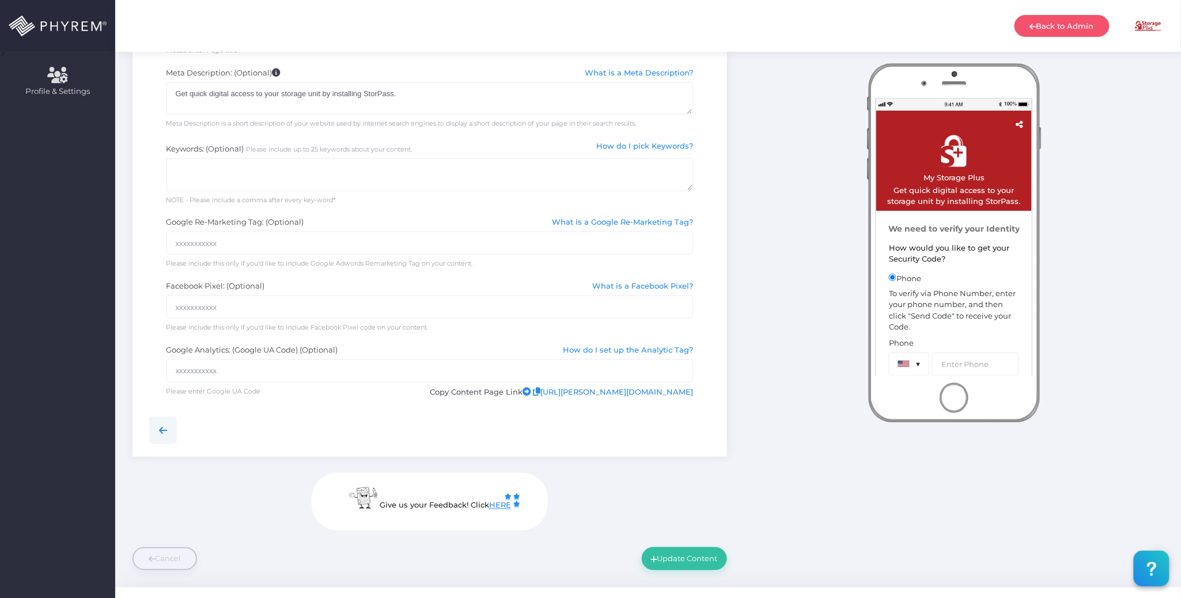
scroll to position [478, 0]
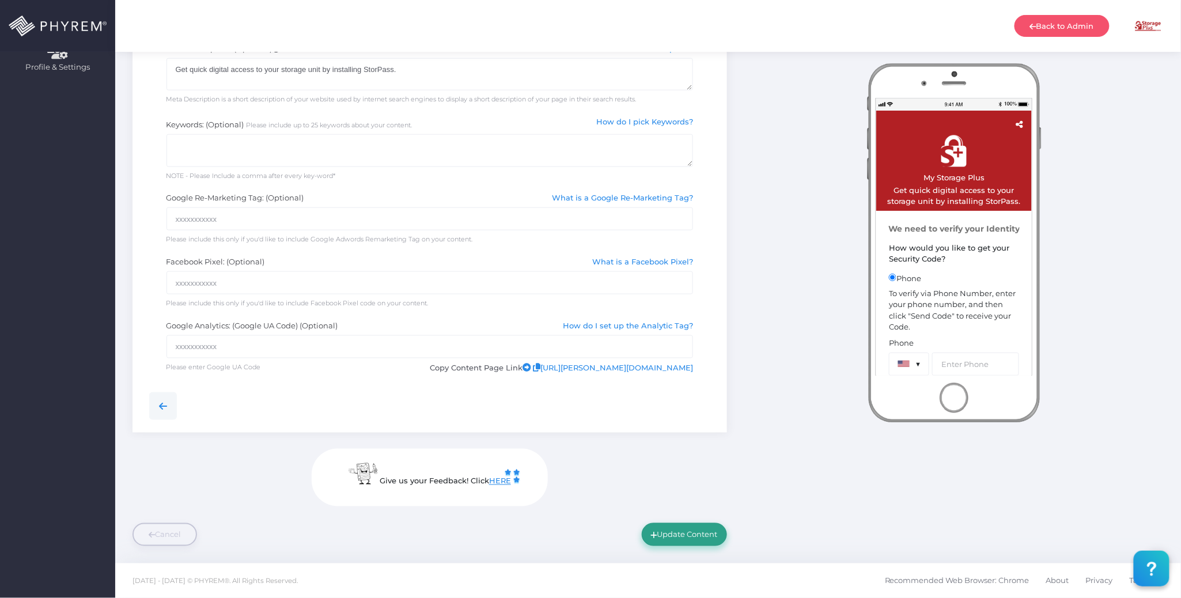
type input "My Storage Plus"
click at [679, 531] on button "Update Content" at bounding box center [684, 534] width 85 height 23
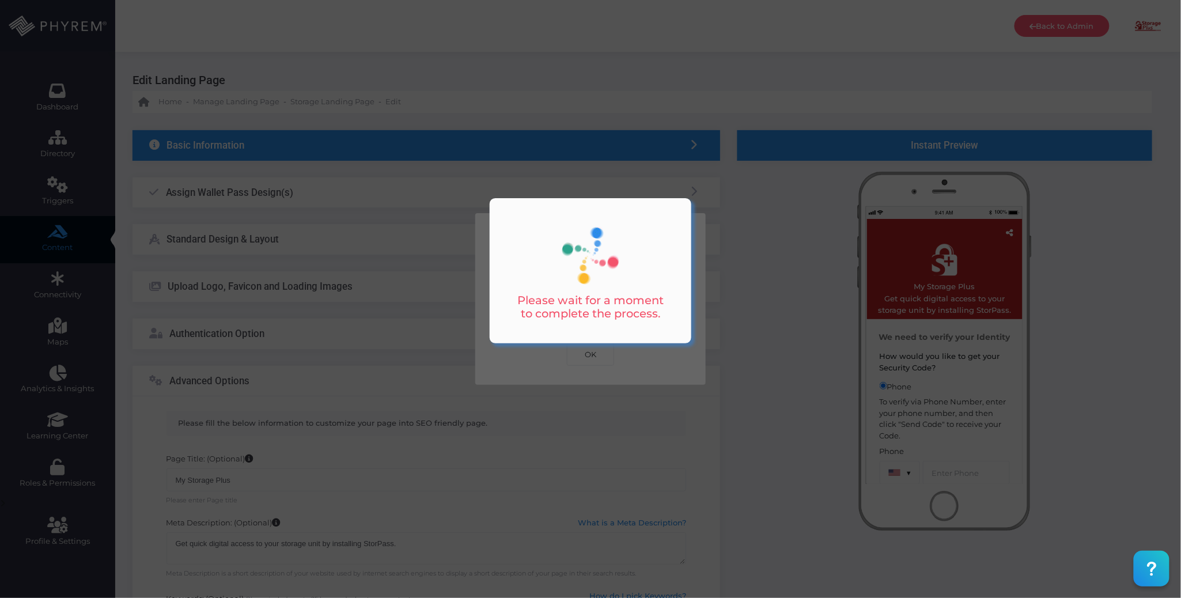
scroll to position [0, 0]
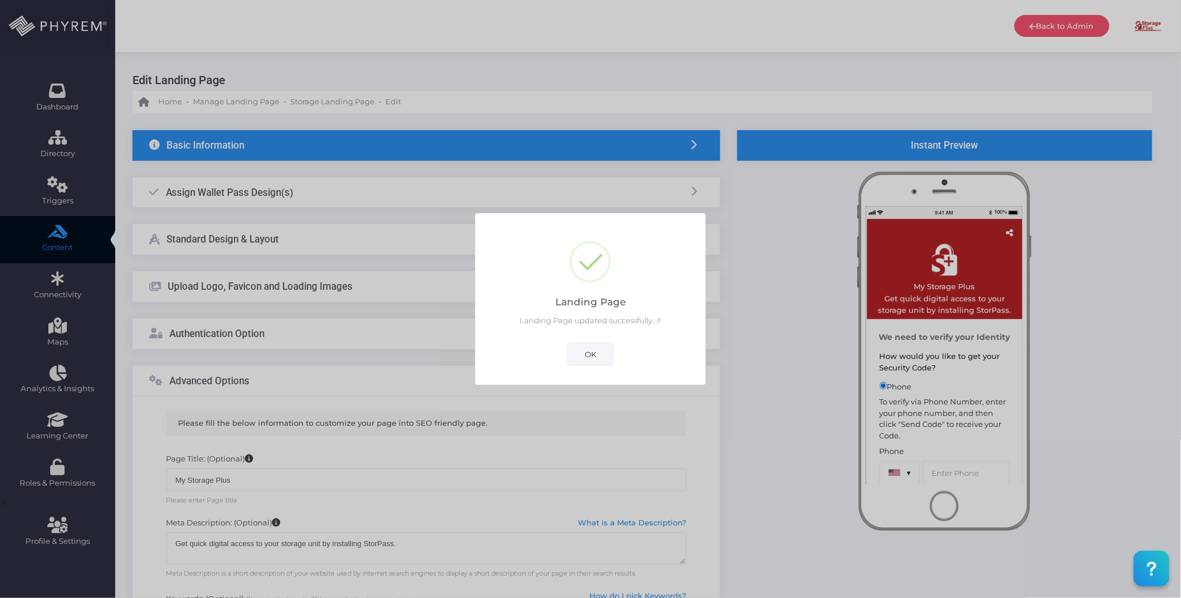
click at [597, 353] on button "OK" at bounding box center [590, 354] width 47 height 23
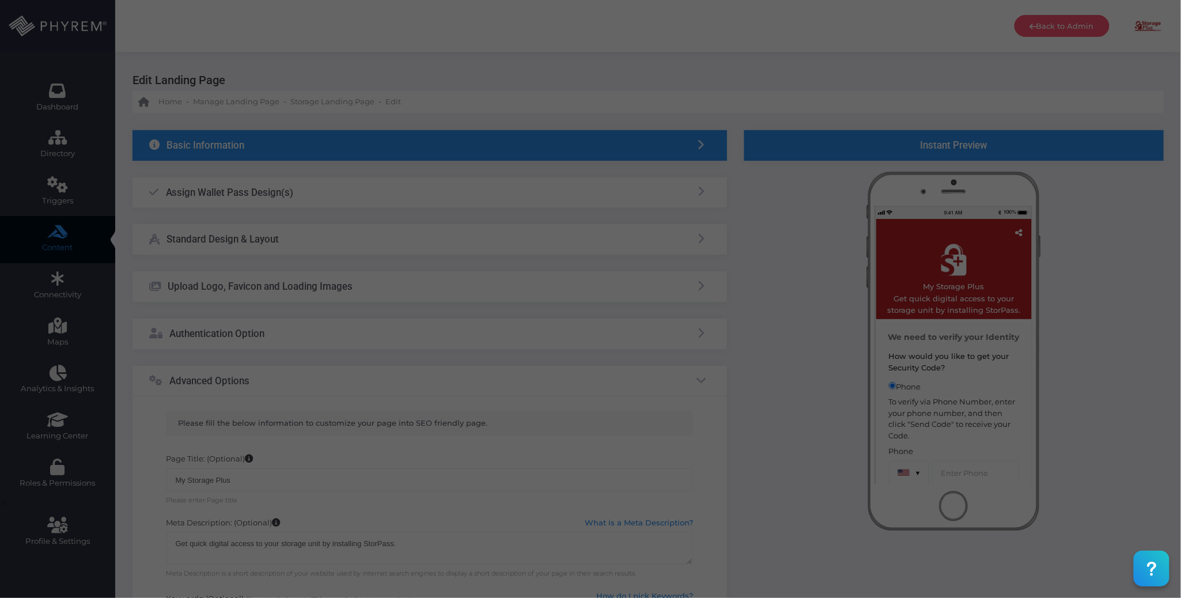
scroll to position [478, 0]
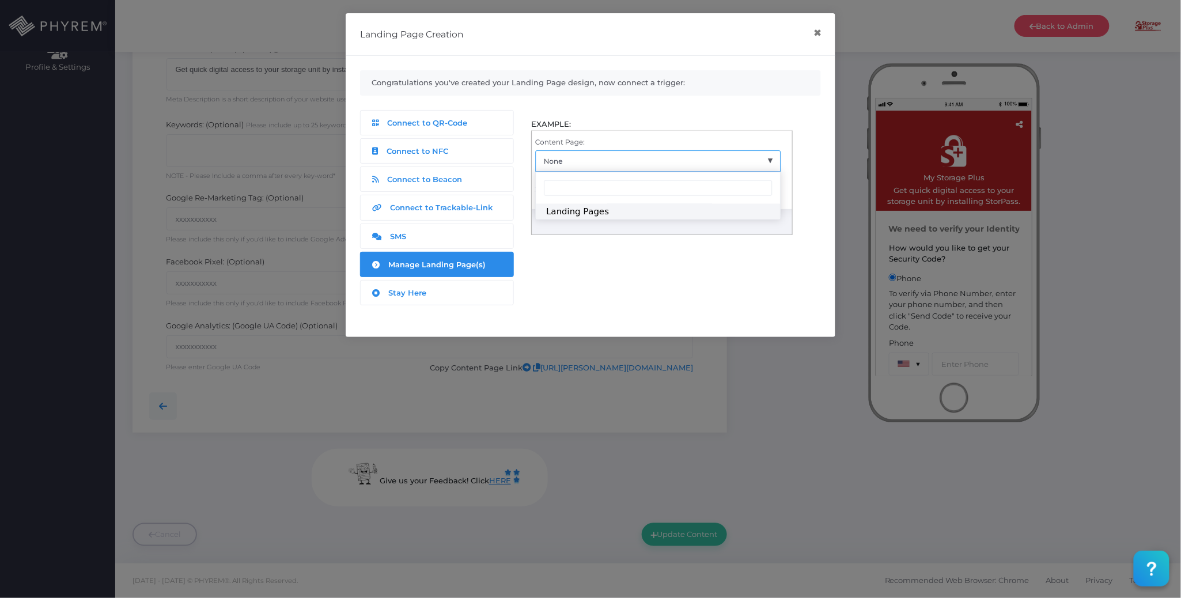
click at [450, 267] on span "Manage Landing Page(s)" at bounding box center [437, 264] width 97 height 9
